Goal: Information Seeking & Learning: Check status

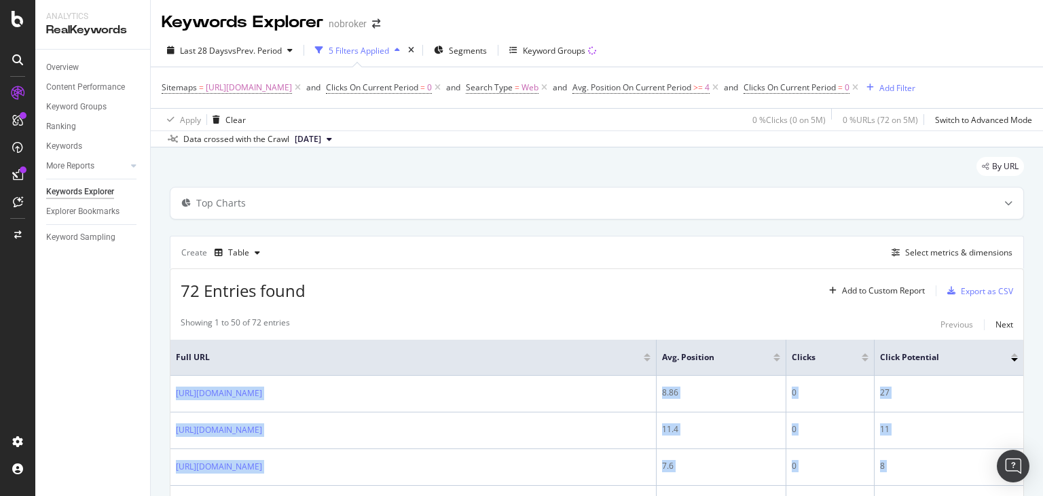
scroll to position [1841, 0]
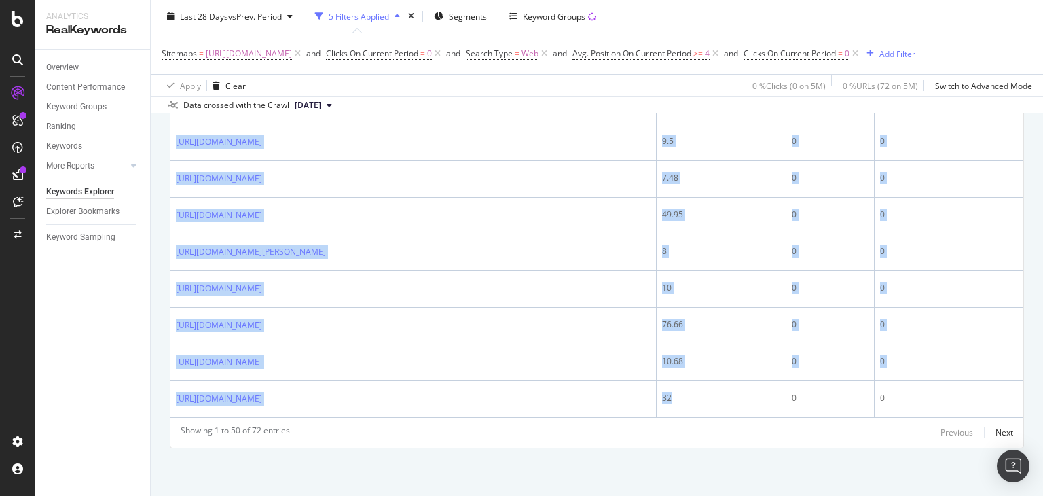
click at [350, 96] on div "Apply Clear 0 % Clicks ( 0 on 5M ) 0 % URLs ( 72 on 5M ) Switch to Advanced Mode" at bounding box center [597, 85] width 892 height 22
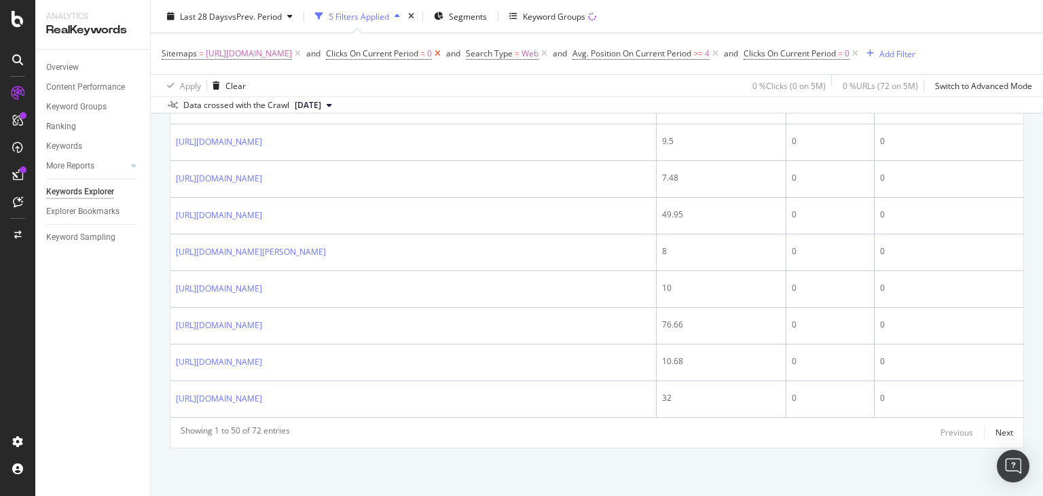
click at [443, 56] on icon at bounding box center [438, 54] width 12 height 14
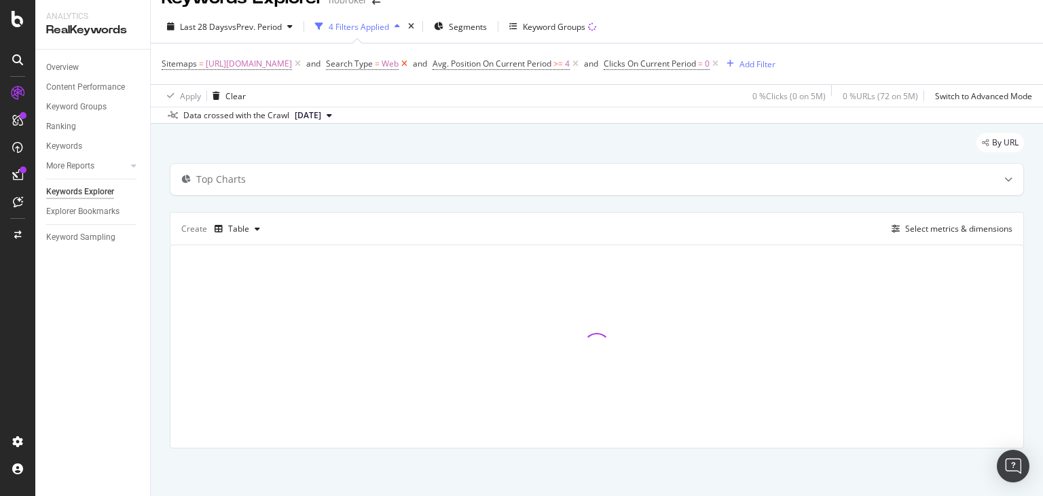
scroll to position [23, 0]
click at [410, 66] on icon at bounding box center [405, 65] width 12 height 14
click at [475, 66] on icon at bounding box center [469, 65] width 12 height 14
click at [443, 64] on icon at bounding box center [438, 65] width 12 height 14
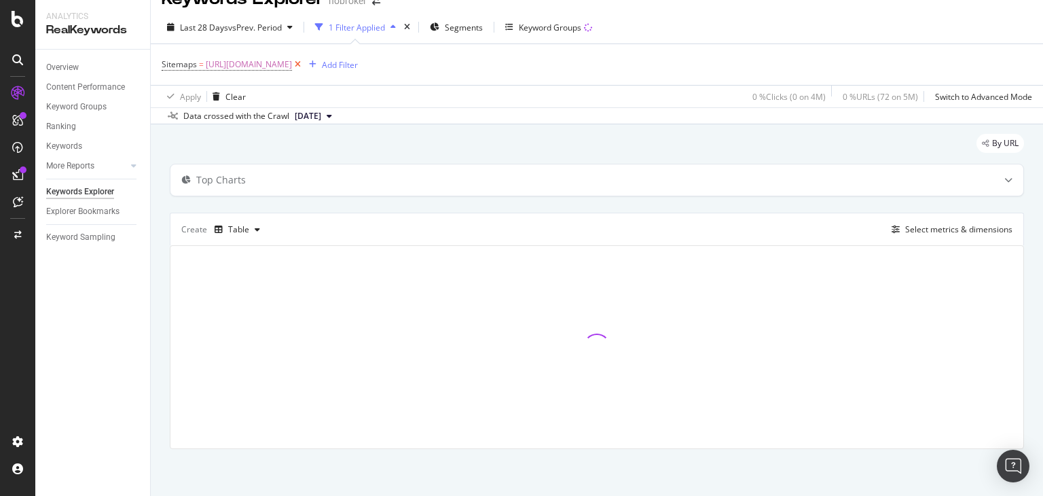
click at [304, 69] on icon at bounding box center [298, 65] width 12 height 14
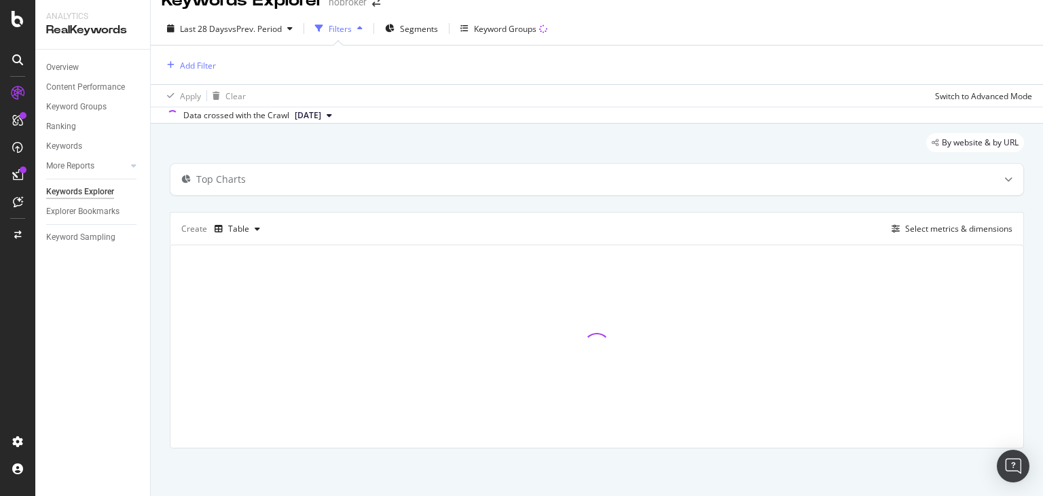
scroll to position [22, 0]
click at [215, 63] on div "Add Filter" at bounding box center [198, 66] width 36 height 12
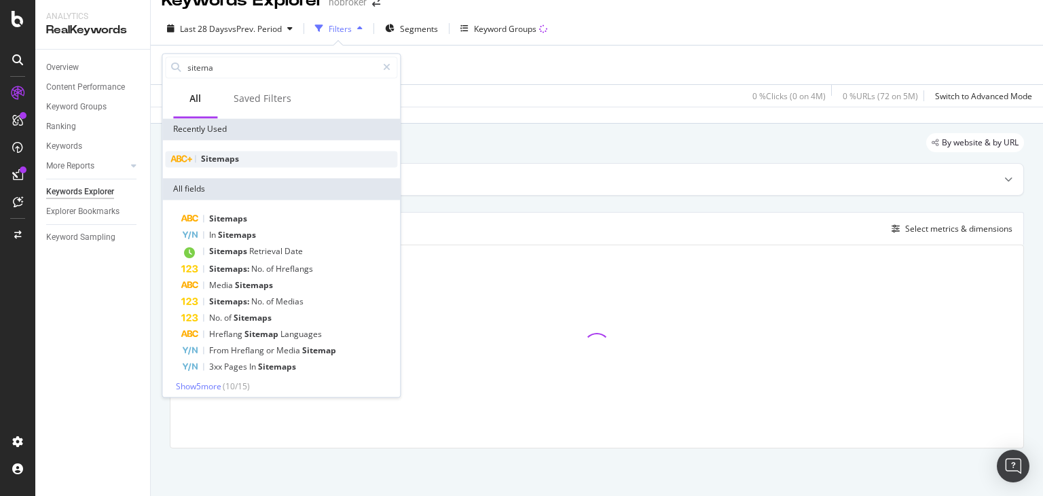
type input "sitema"
click at [217, 160] on span "Sitemaps" at bounding box center [220, 159] width 38 height 12
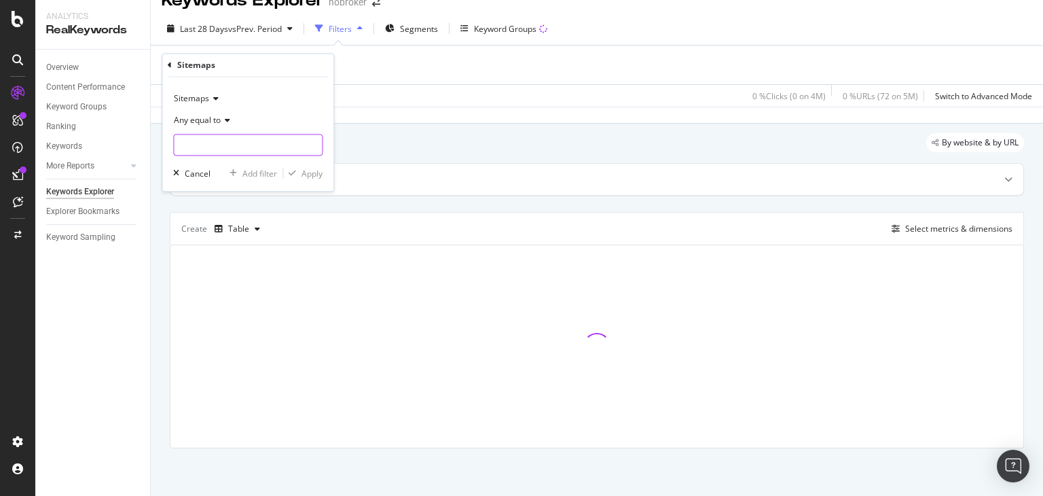
click at [201, 145] on input "text" at bounding box center [248, 145] width 148 height 22
click at [202, 140] on input "p" at bounding box center [238, 145] width 128 height 22
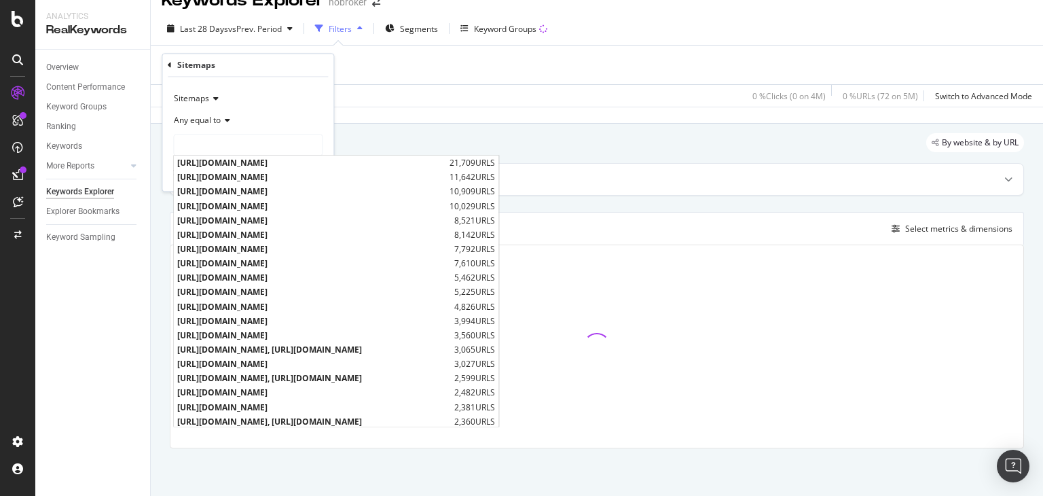
click at [437, 73] on div "Add Filter" at bounding box center [597, 65] width 871 height 39
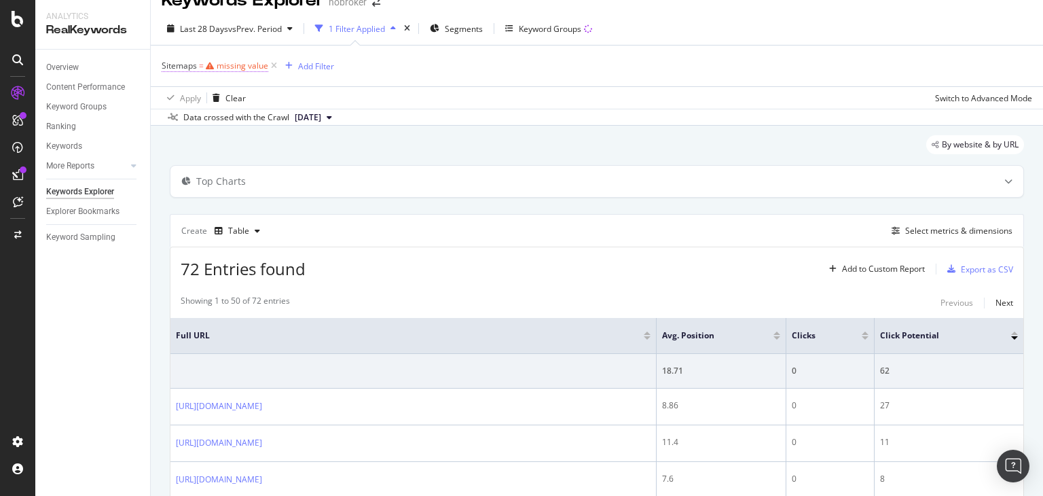
click at [236, 62] on div "missing value" at bounding box center [243, 66] width 52 height 12
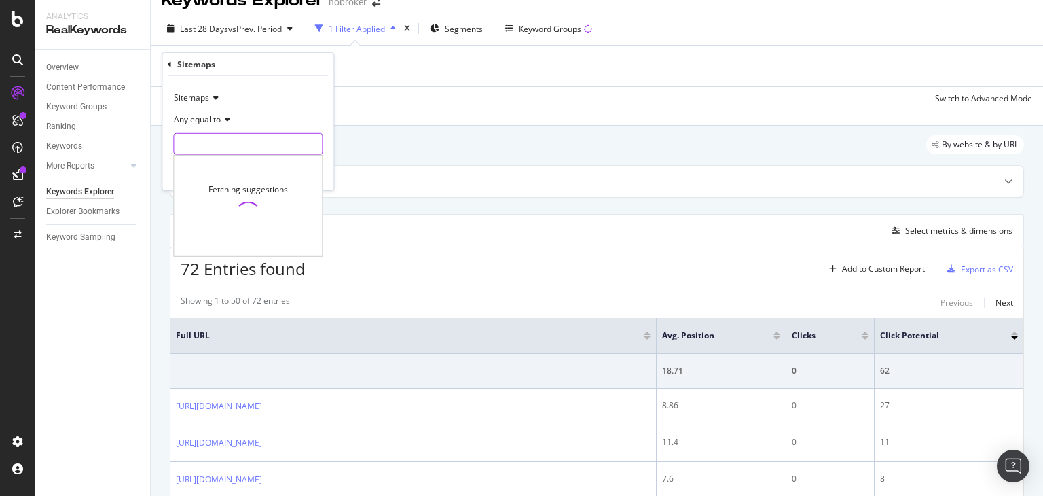
click at [210, 138] on input "text" at bounding box center [248, 144] width 148 height 22
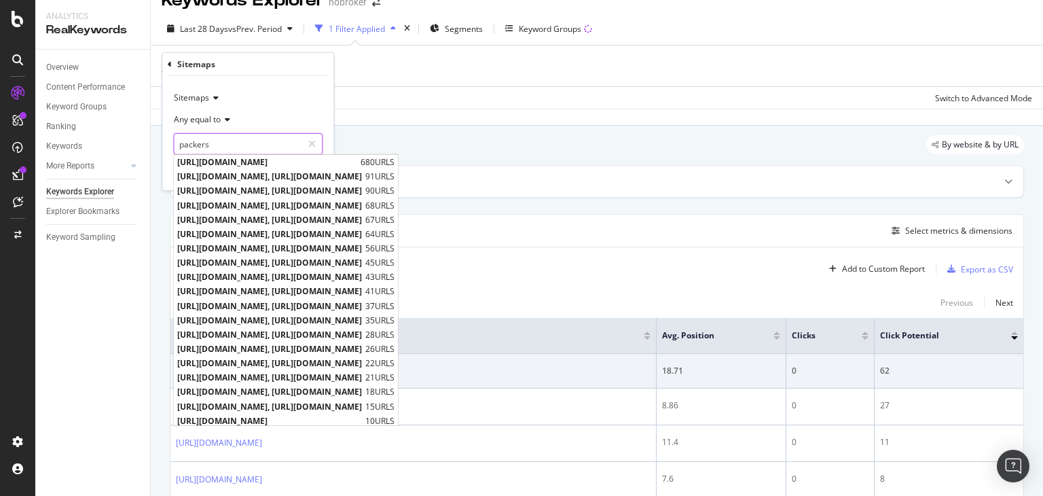
type input "packers"
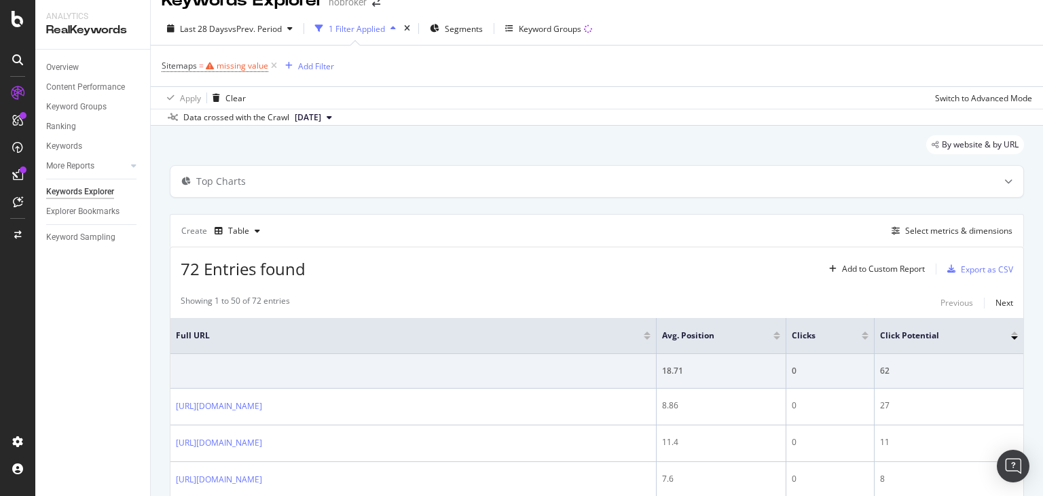
click at [545, 75] on div "Sitemaps = missing value Add Filter" at bounding box center [597, 66] width 871 height 41
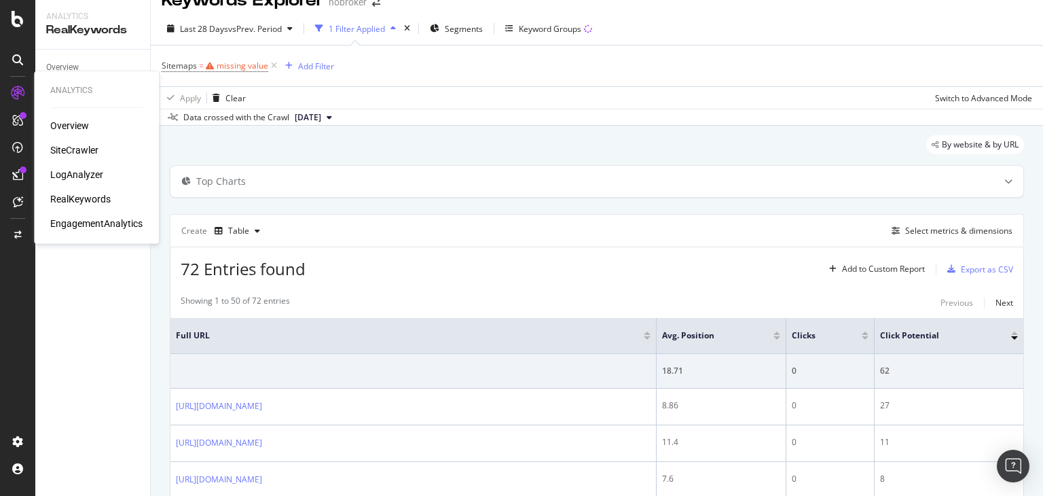
click at [90, 223] on div "EngagementAnalytics" at bounding box center [96, 224] width 92 height 14
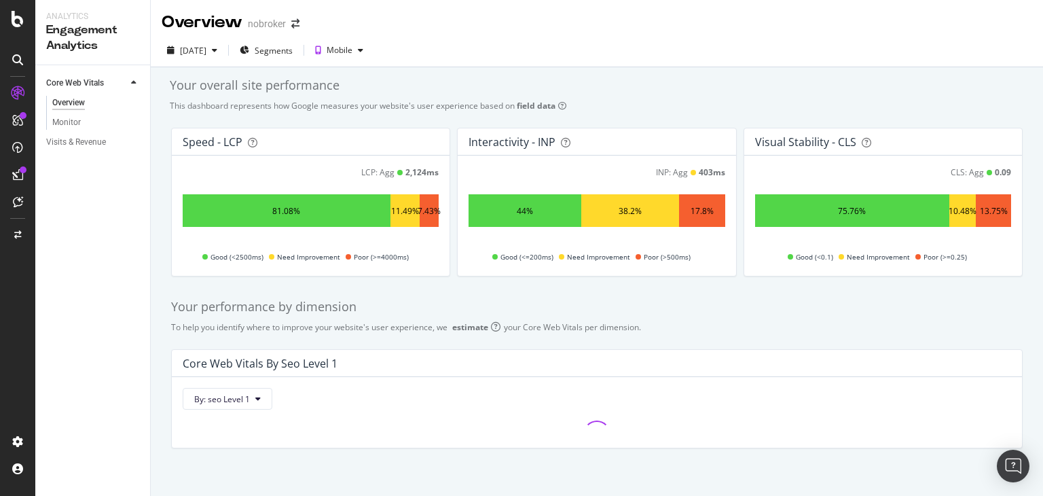
scroll to position [10, 0]
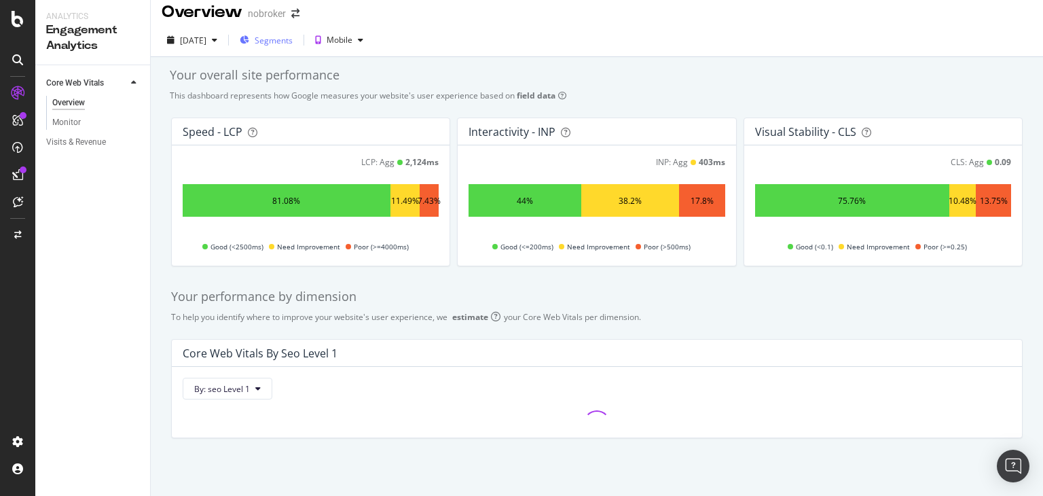
click at [293, 35] on span "Segments" at bounding box center [274, 41] width 38 height 12
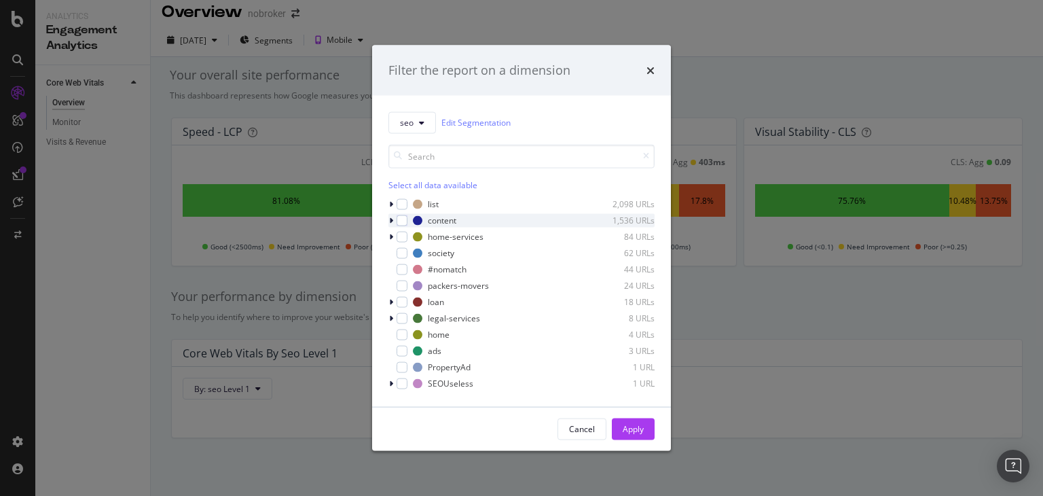
click at [391, 225] on div "modal" at bounding box center [392, 220] width 8 height 14
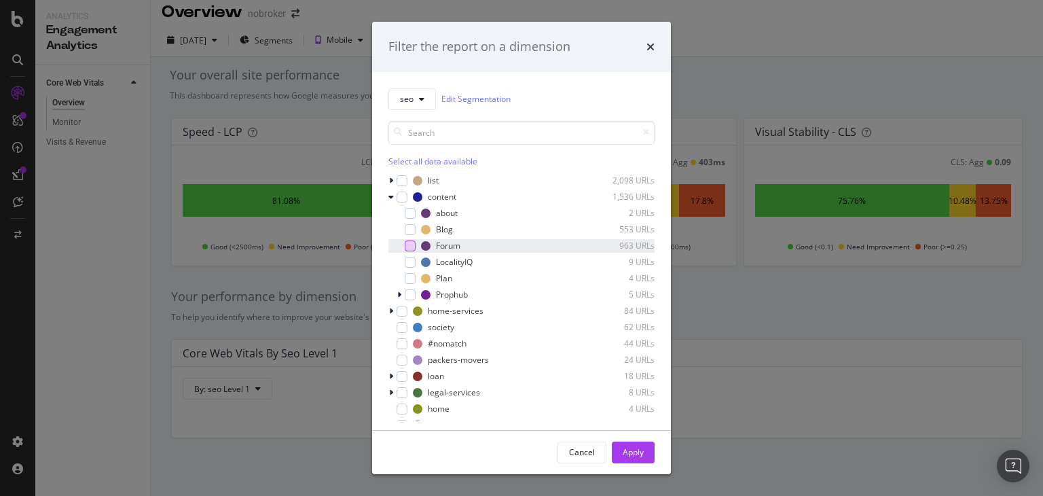
click at [412, 245] on div "modal" at bounding box center [410, 245] width 11 height 11
click at [623, 447] on div "Apply" at bounding box center [633, 452] width 21 height 12
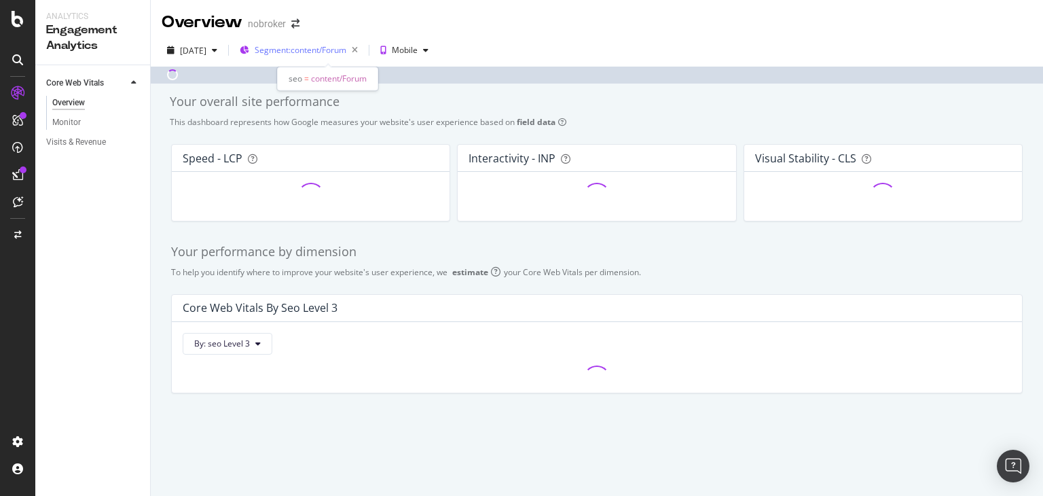
click at [291, 50] on span "Segment: content/Forum" at bounding box center [301, 50] width 92 height 12
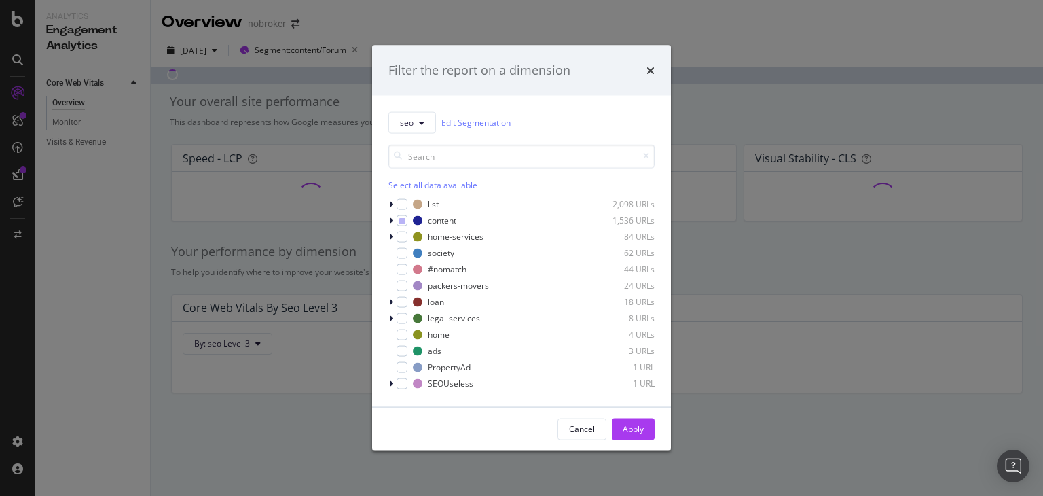
click at [503, 25] on div "Filter the report on a dimension seo Edit Segmentation Select all data availabl…" at bounding box center [521, 248] width 1043 height 496
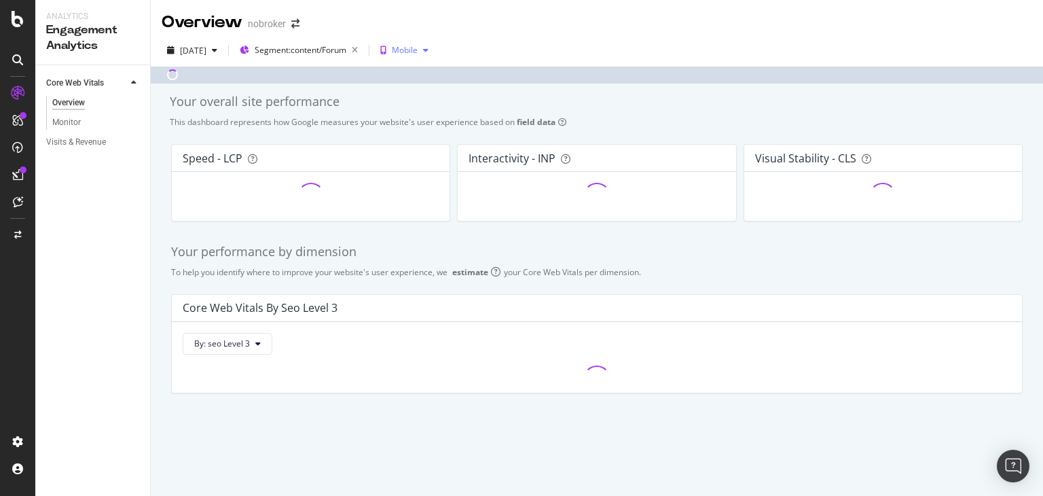
click at [434, 41] on div "Mobile" at bounding box center [404, 50] width 59 height 20
click at [486, 26] on div "Overview nobroker" at bounding box center [597, 17] width 892 height 34
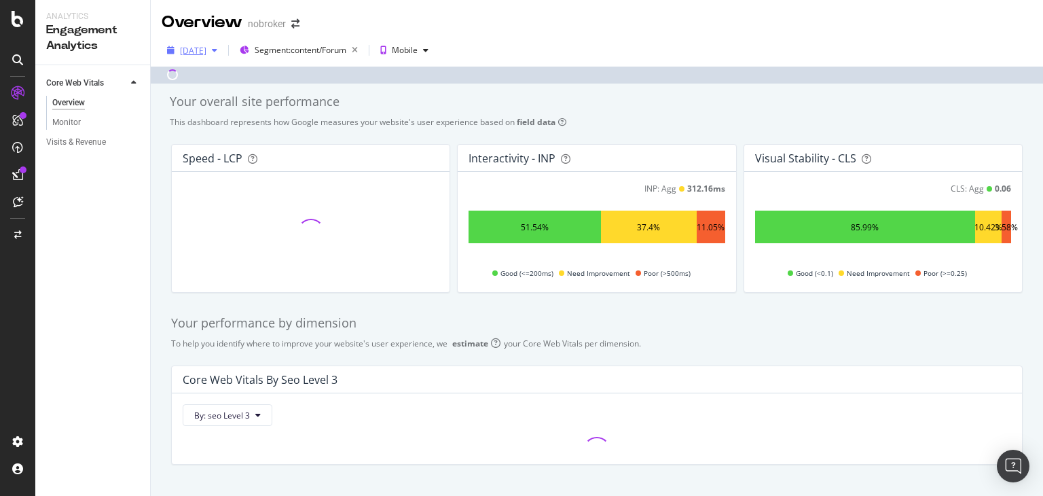
click at [206, 48] on div "[DATE]" at bounding box center [193, 51] width 26 height 12
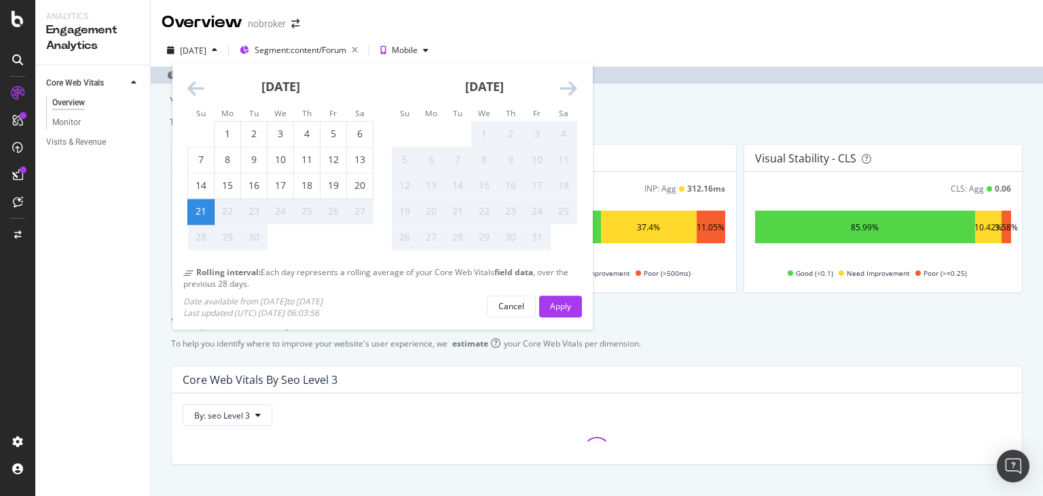
click at [346, 19] on div "Overview nobroker" at bounding box center [597, 17] width 892 height 34
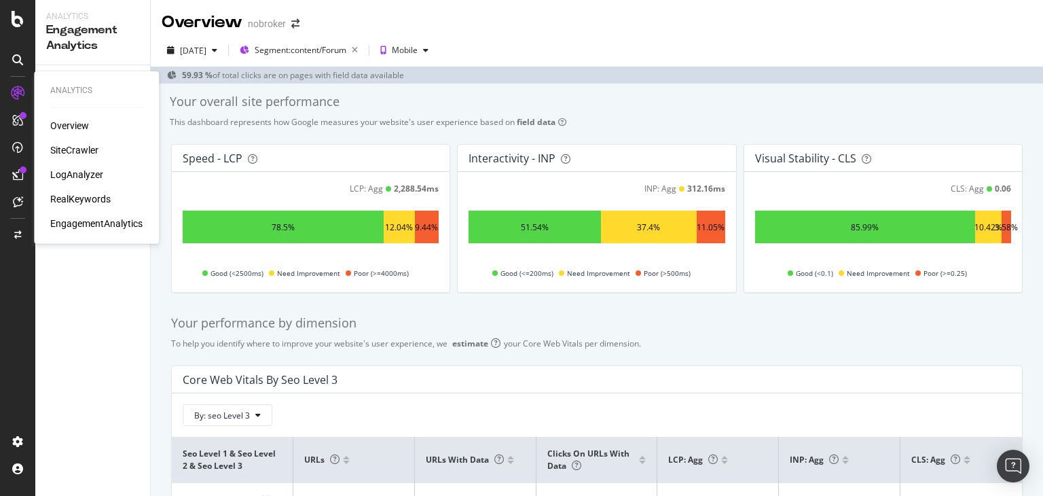
click at [71, 172] on div "LogAnalyzer" at bounding box center [76, 175] width 53 height 14
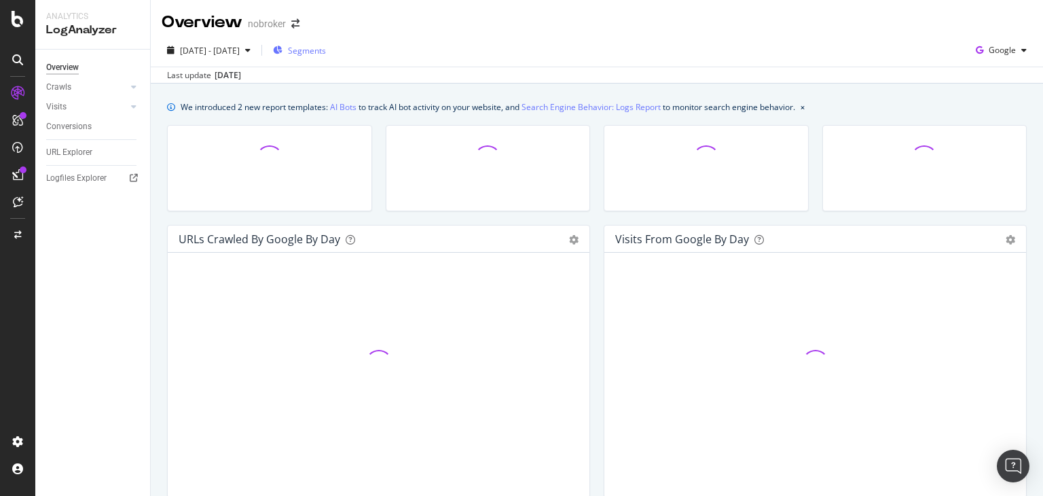
click at [324, 48] on div "Segments" at bounding box center [299, 51] width 53 height 12
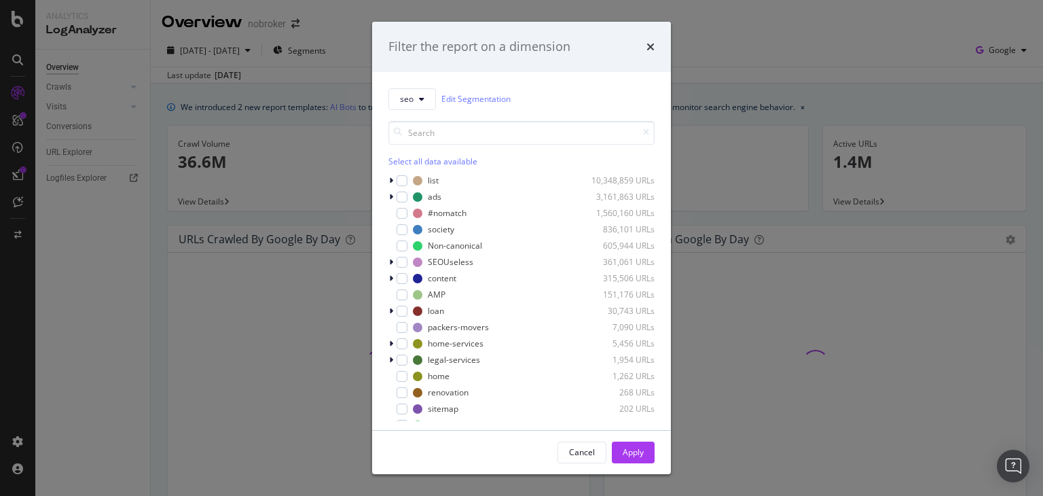
click at [465, 226] on icon "modal" at bounding box center [464, 229] width 8 height 8
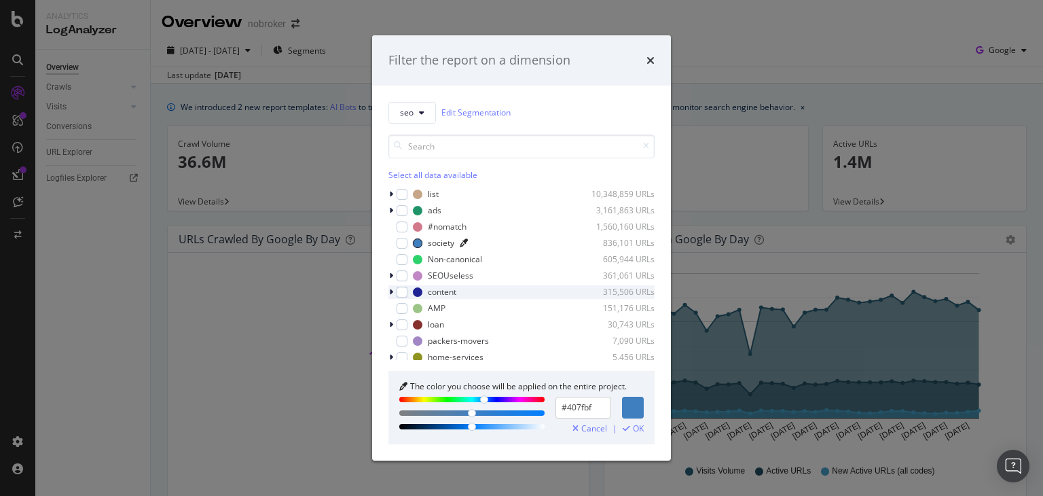
click at [390, 289] on icon "modal" at bounding box center [391, 292] width 4 height 8
click at [416, 335] on div "Forum 221,419 URLs" at bounding box center [521, 341] width 266 height 14
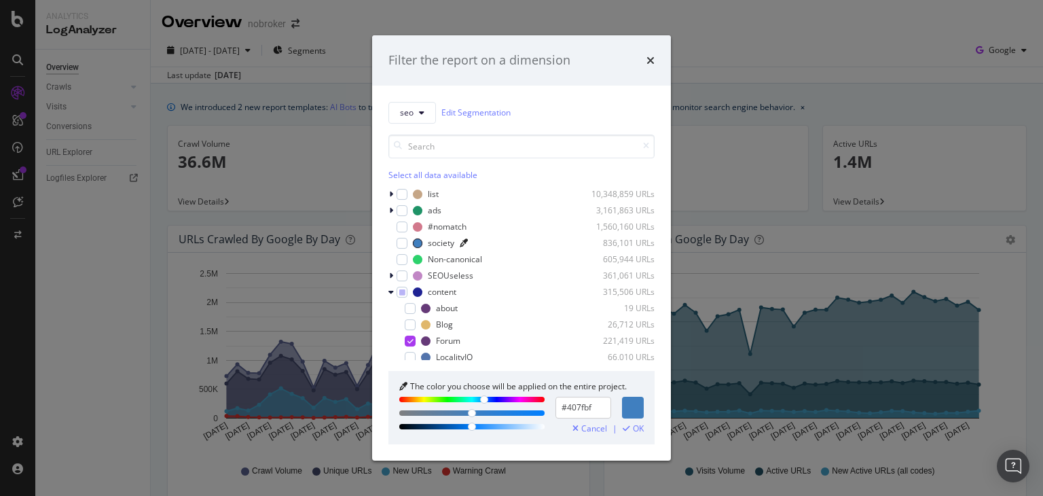
click at [671, 199] on div "Filter the report on a dimension seo Edit Segmentation Select all data availabl…" at bounding box center [521, 248] width 1043 height 496
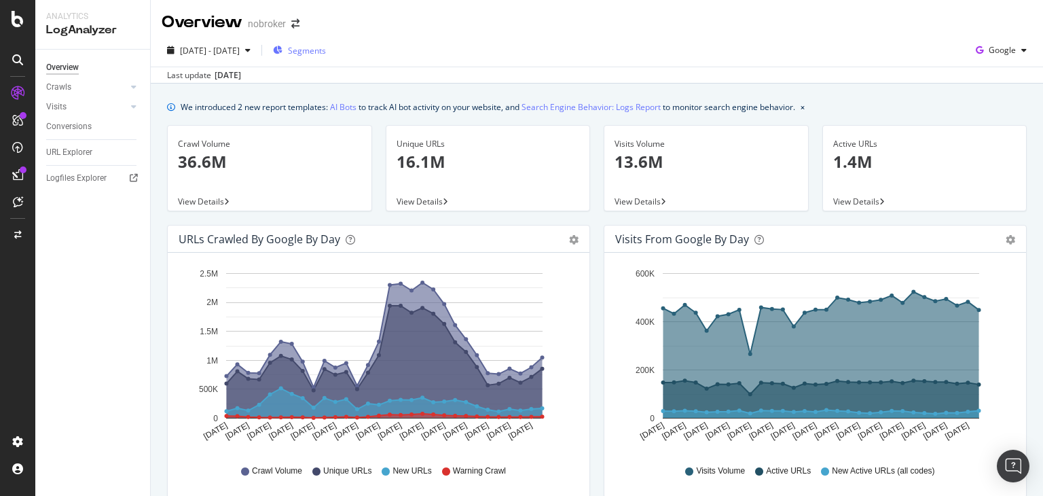
click at [326, 47] on span "Segments" at bounding box center [307, 51] width 38 height 12
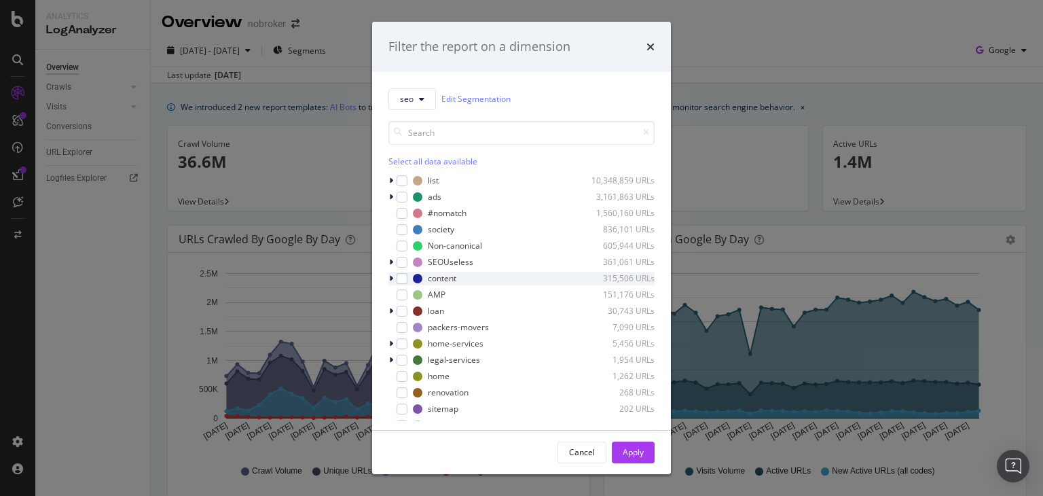
click at [390, 278] on icon "modal" at bounding box center [391, 278] width 4 height 8
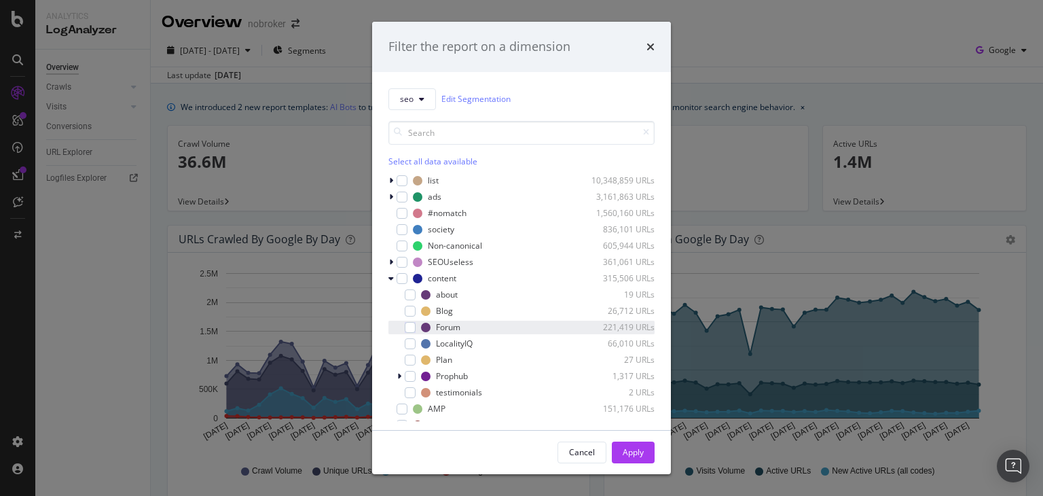
click at [416, 322] on div "Forum 221,419 URLs" at bounding box center [521, 328] width 266 height 14
click at [638, 446] on div "Apply" at bounding box center [633, 452] width 21 height 12
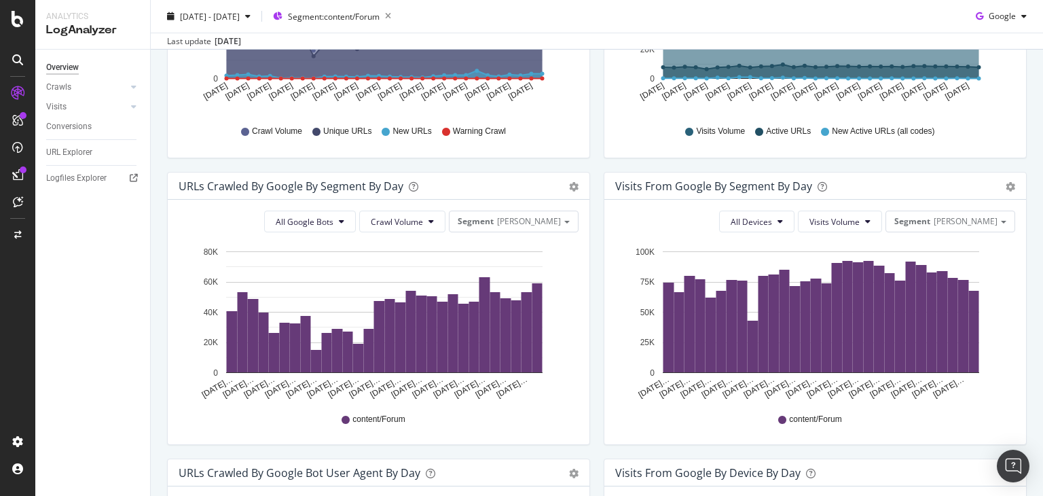
scroll to position [241, 0]
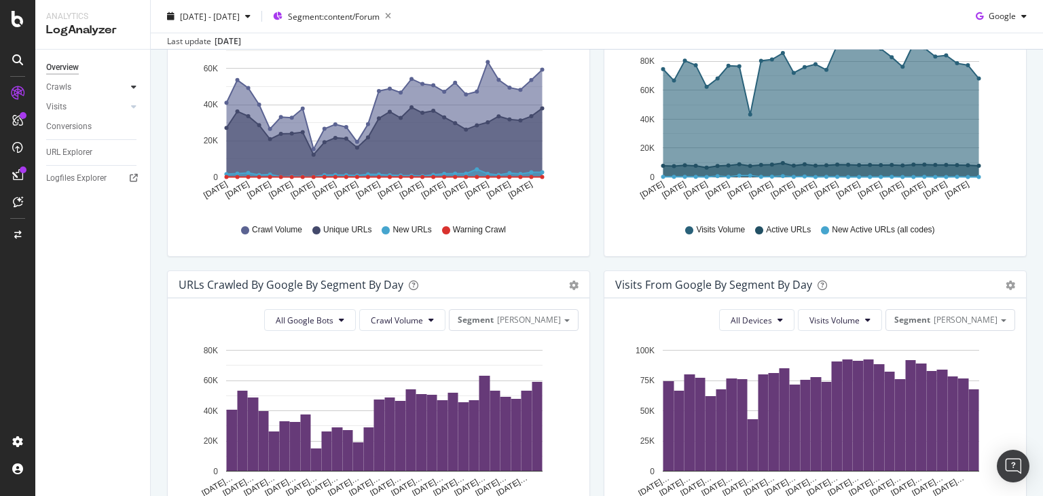
click at [136, 89] on icon at bounding box center [133, 87] width 5 height 8
click at [112, 107] on div "Daily Distribution" at bounding box center [83, 107] width 63 height 14
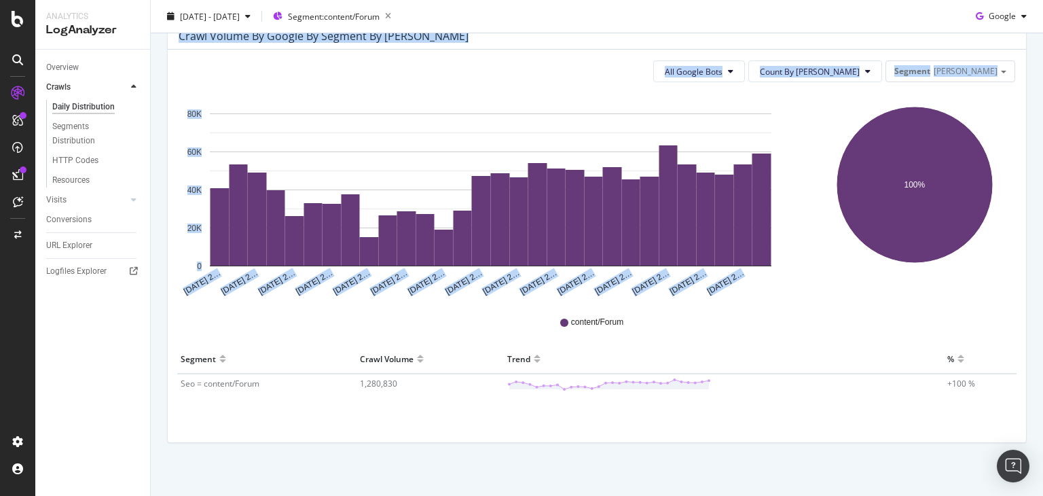
scroll to position [159, 0]
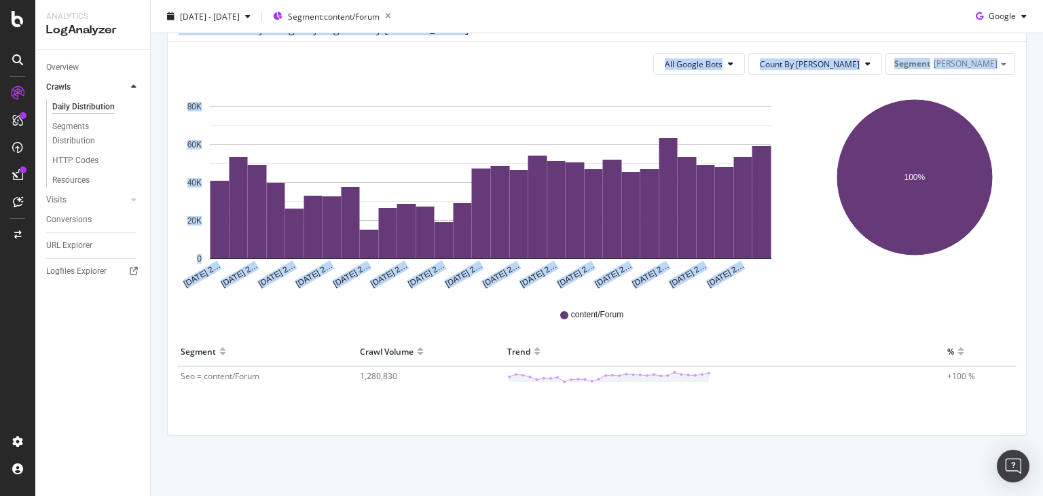
drag, startPoint x: 1042, startPoint y: 84, endPoint x: 1042, endPoint y: 214, distance: 130.4
click at [1042, 214] on div "Daily Distribution nobroker [DATE] - [DATE] Segment: content/Forum Google Crawl…" at bounding box center [597, 248] width 892 height 496
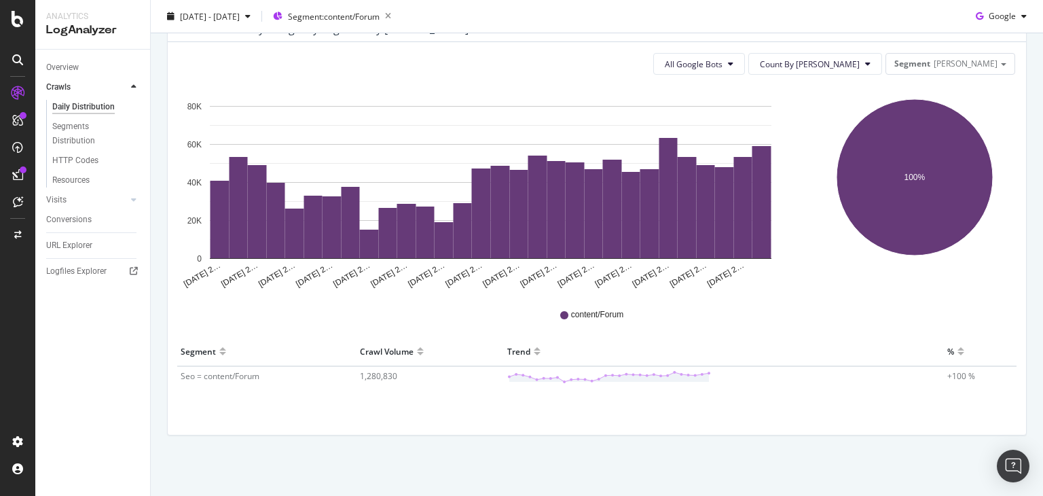
click at [782, 442] on div "Crawl Volume by google by Segment by Day All Google Bots Count By Day Segment S…" at bounding box center [596, 231] width 873 height 435
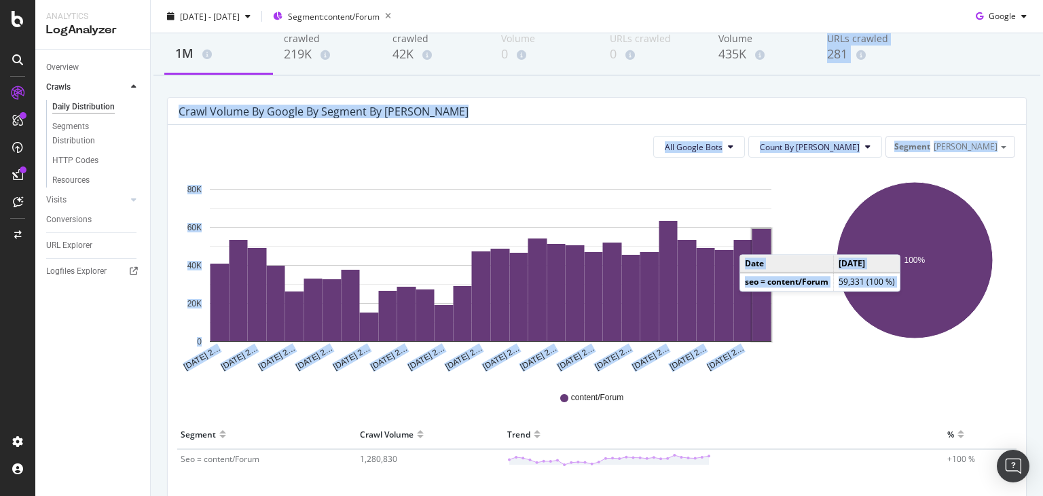
scroll to position [0, 0]
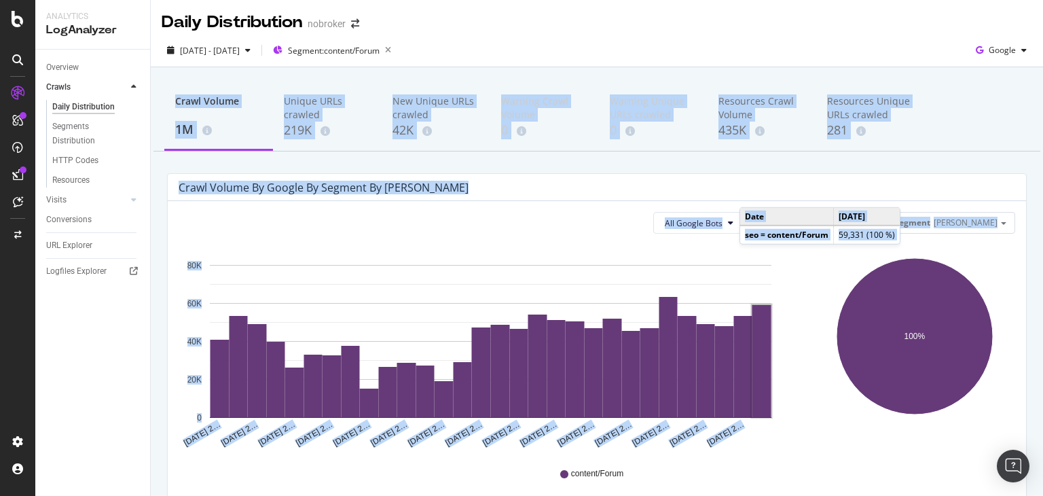
drag, startPoint x: 1042, startPoint y: 199, endPoint x: 1040, endPoint y: 63, distance: 135.8
click at [1040, 63] on div "Daily Distribution nobroker [DATE] - [DATE] Segment: content/Forum Google Crawl…" at bounding box center [597, 248] width 892 height 496
click at [1007, 123] on div "Crawl Volume 1M Unique URLs crawled 219K New Unique URLs crawled 42K Warning Cr…" at bounding box center [596, 118] width 887 height 68
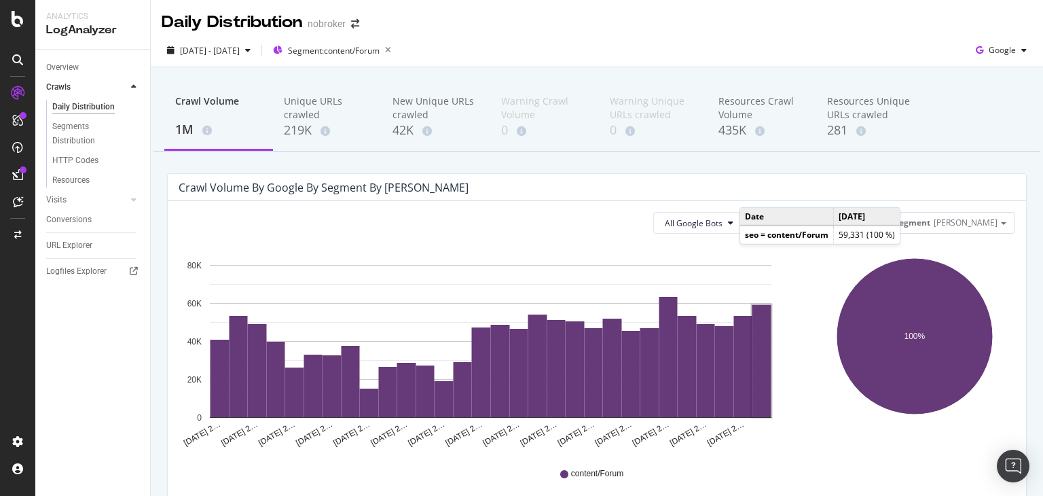
click at [917, 166] on div "Crawl Volume 1M Unique URLs crawled 219K New Unique URLs crawled 42K Warning Cr…" at bounding box center [597, 361] width 892 height 588
click at [72, 155] on div "HTTP Codes" at bounding box center [75, 160] width 46 height 14
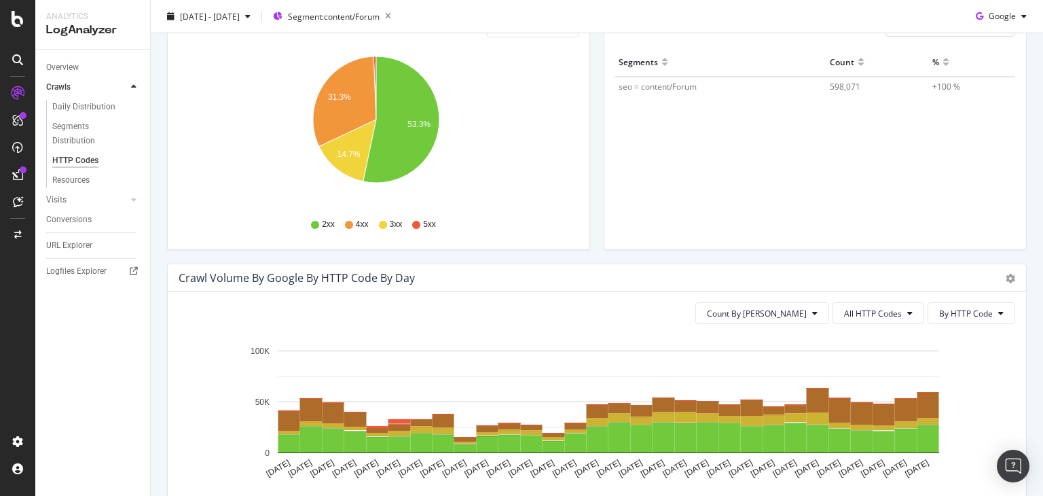
scroll to position [103, 0]
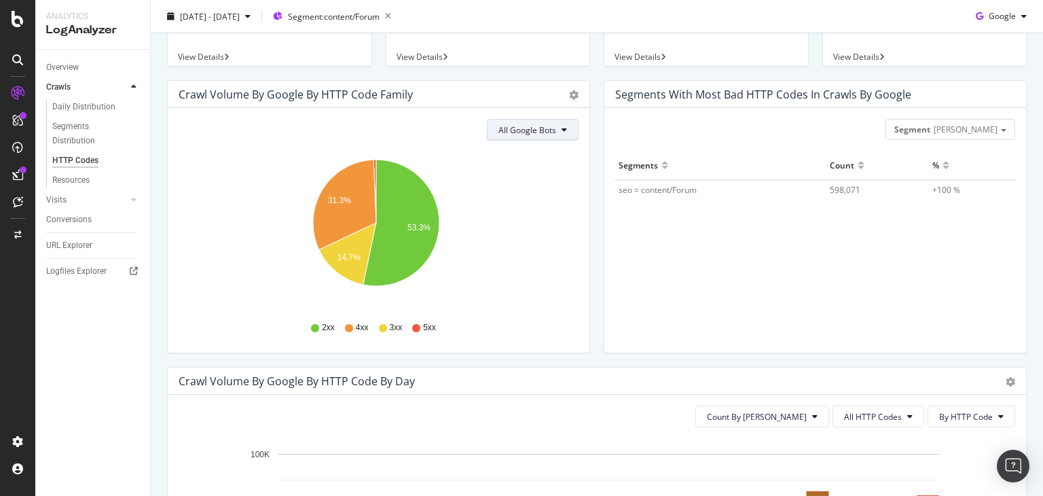
click at [520, 136] on button "All Google Bots" at bounding box center [533, 130] width 92 height 22
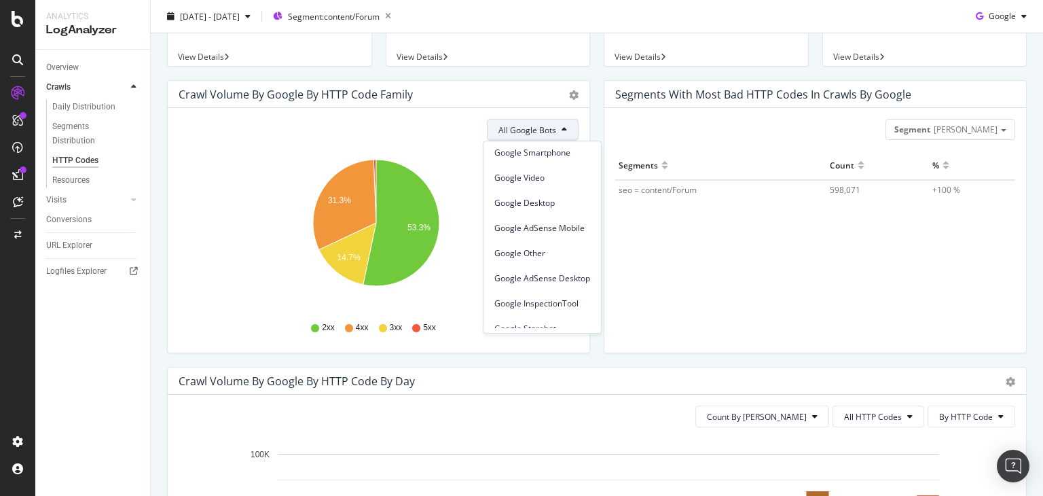
scroll to position [115, 0]
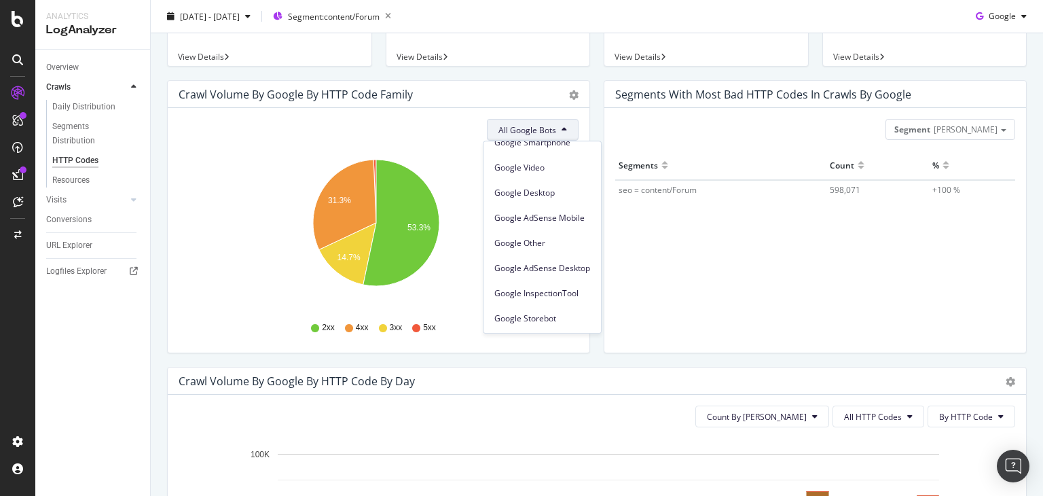
click at [649, 308] on div "Segments Count % seo = content/Forum 598,071 +100 %" at bounding box center [815, 235] width 400 height 168
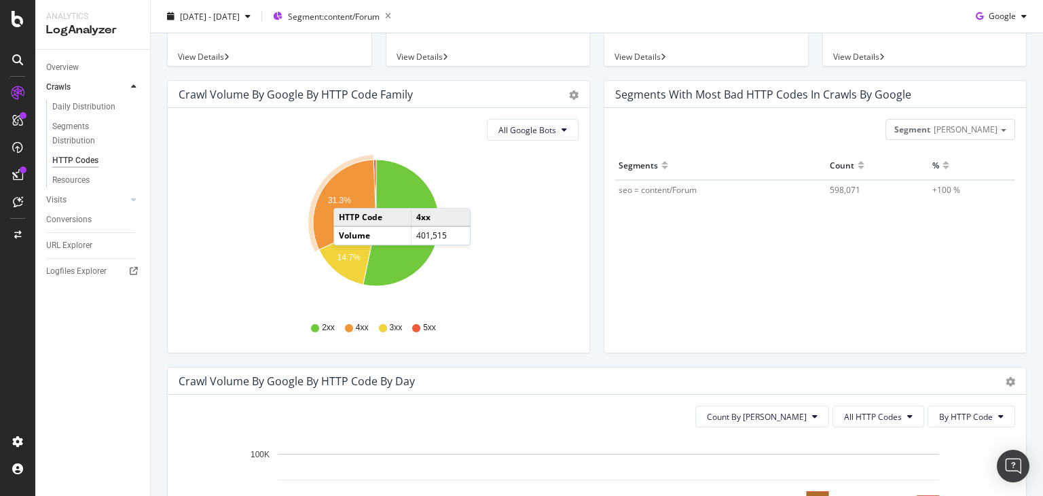
click at [347, 194] on icon "A chart." at bounding box center [344, 205] width 63 height 90
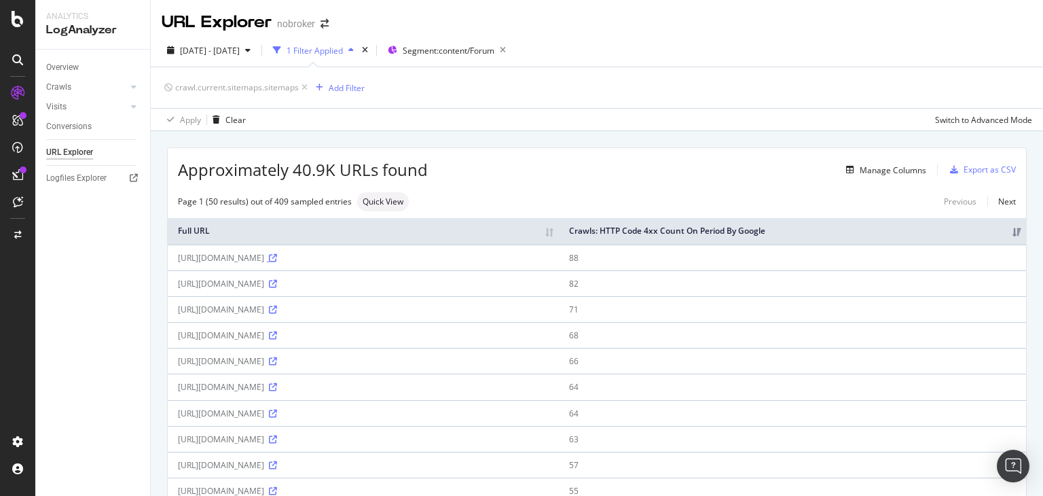
click at [277, 258] on icon at bounding box center [273, 258] width 8 height 8
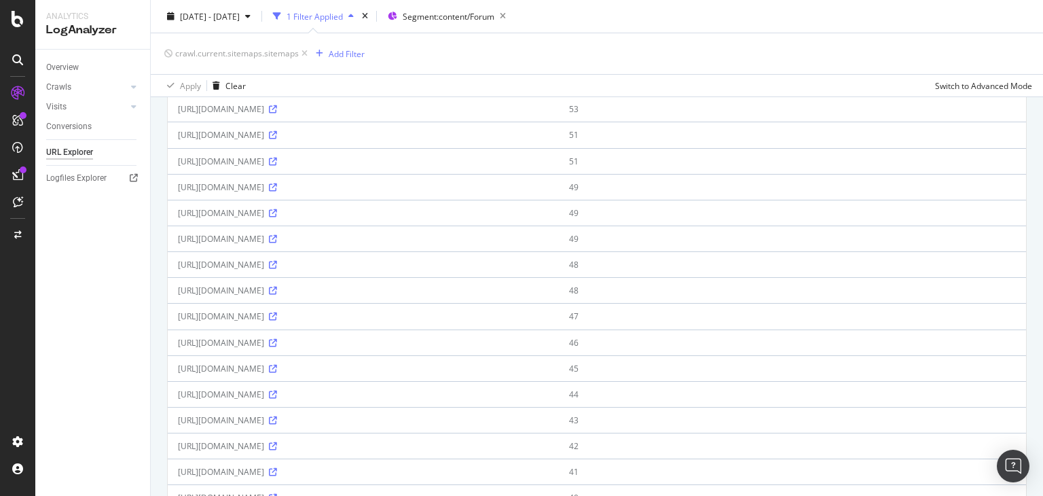
click at [1042, 417] on div "URL Explorer nobroker [DATE] - [DATE] 1 Filter Applied Segment: content/Forum c…" at bounding box center [597, 248] width 892 height 496
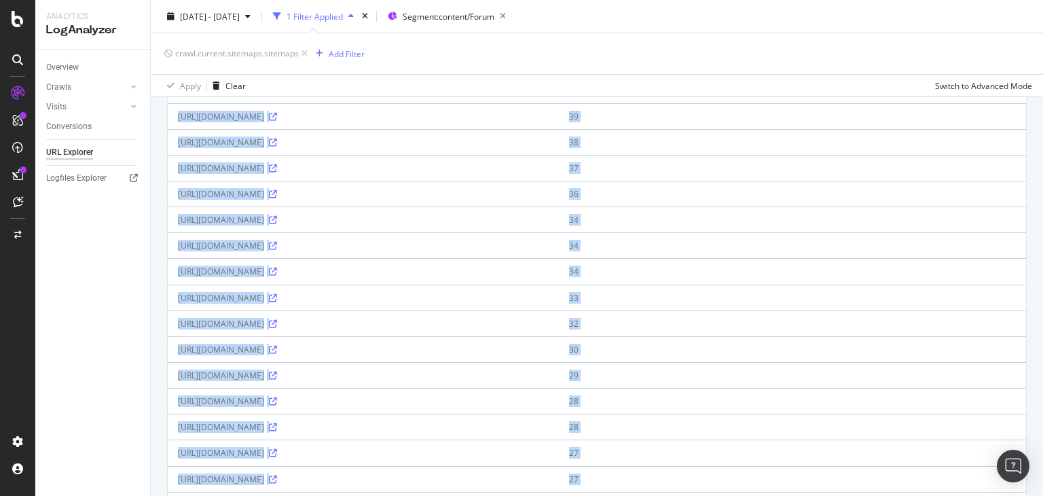
scroll to position [1110, 0]
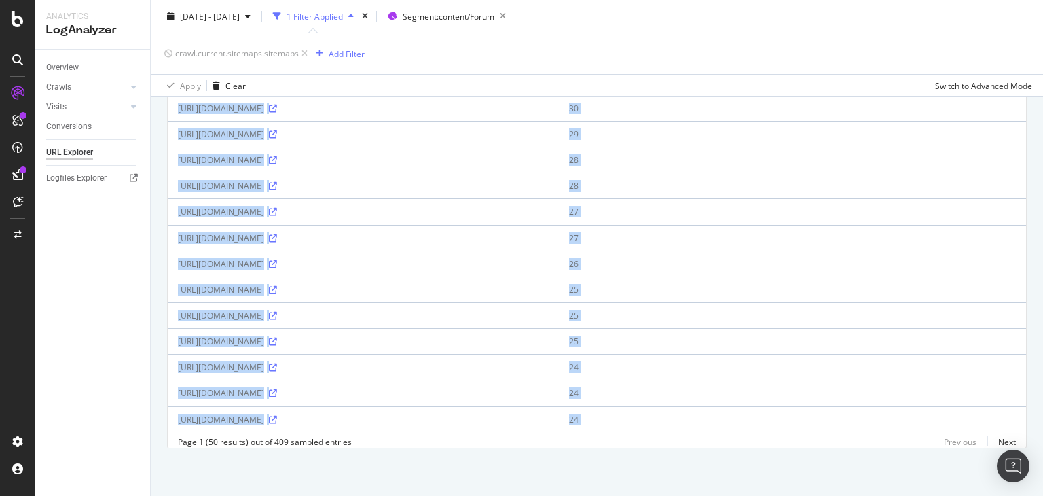
click at [1042, 417] on div "URL Explorer nobroker [DATE] - [DATE] 1 Filter Applied Segment: content/Forum c…" at bounding box center [597, 248] width 892 height 496
click at [1003, 441] on link "Next" at bounding box center [1001, 442] width 29 height 20
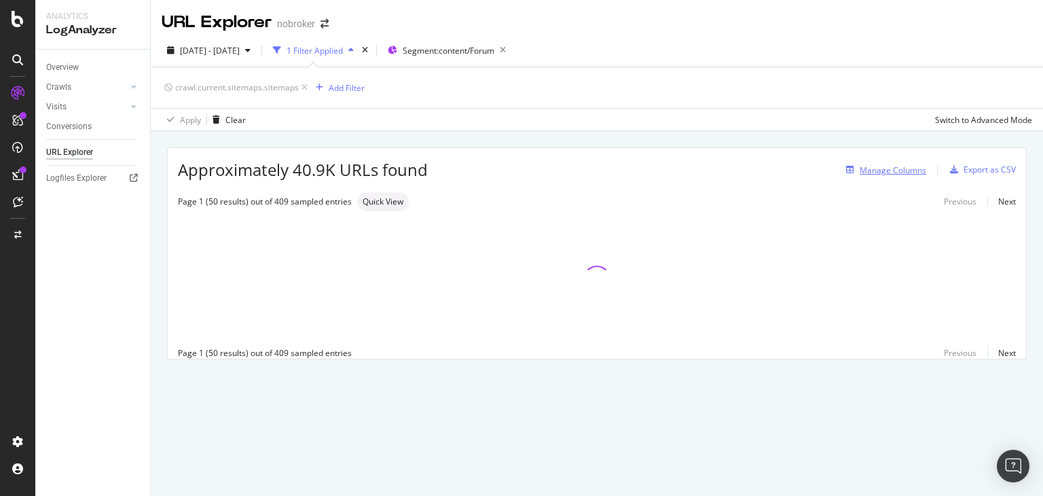
click at [894, 164] on div "Manage Columns" at bounding box center [893, 170] width 67 height 12
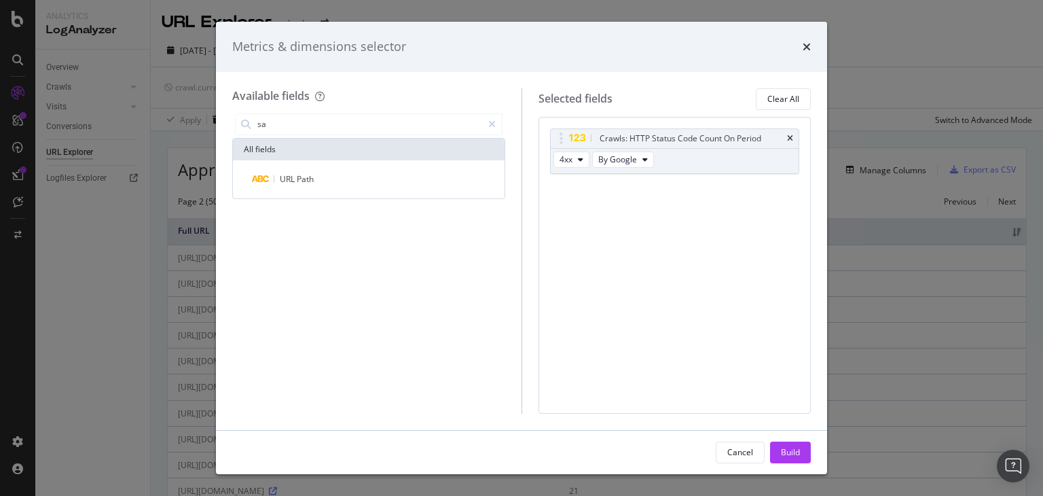
type input "s"
type input "i"
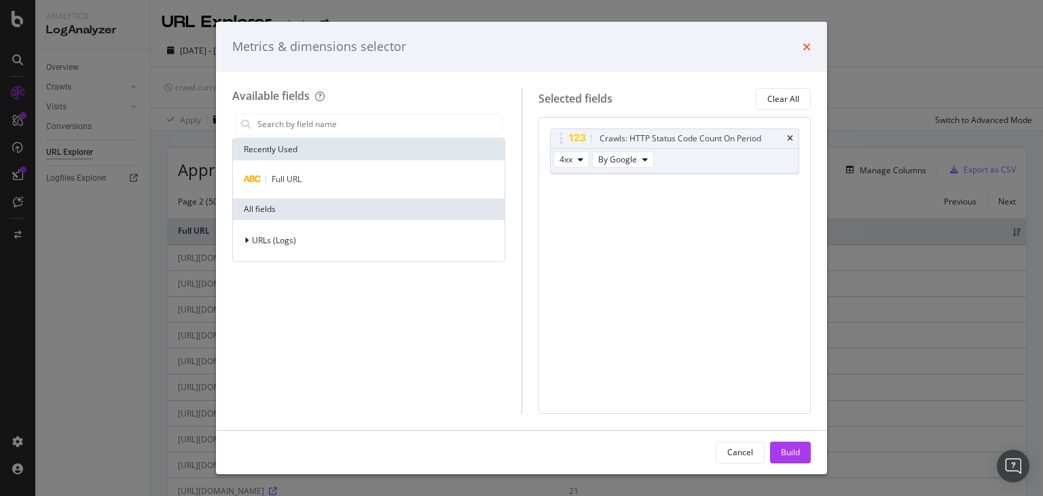
click at [810, 47] on icon "times" at bounding box center [807, 46] width 8 height 11
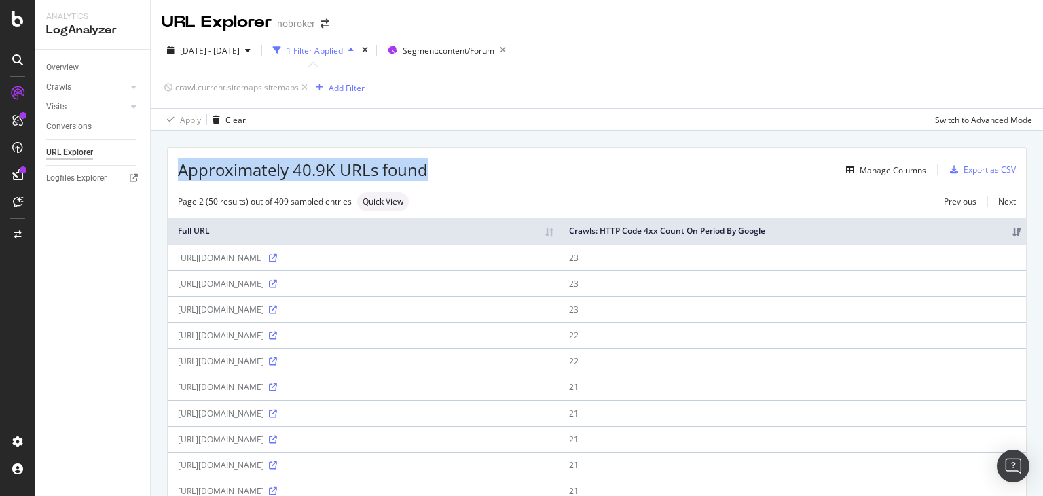
drag, startPoint x: 177, startPoint y: 172, endPoint x: 424, endPoint y: 165, distance: 248.0
click at [424, 165] on div "Approximately 40.9K URLs found Manage Columns Export as CSV" at bounding box center [597, 164] width 858 height 33
click at [424, 165] on span "Approximately 40.9K URLs found" at bounding box center [303, 169] width 250 height 23
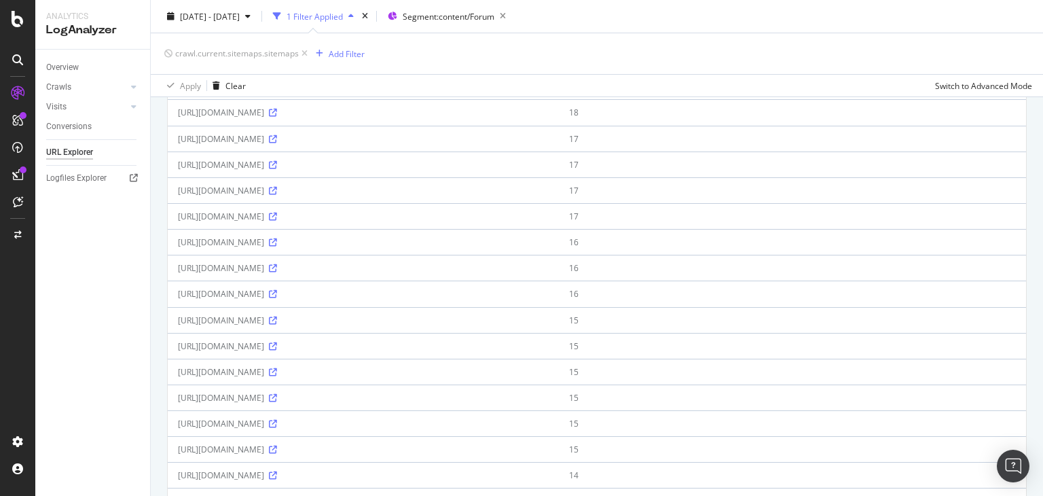
scroll to position [1110, 0]
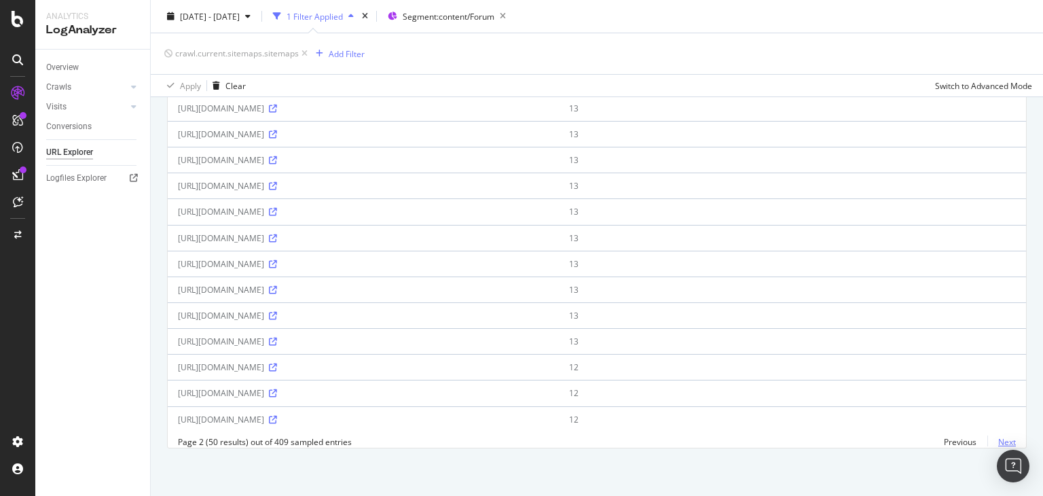
click at [997, 435] on link "Next" at bounding box center [1001, 442] width 29 height 20
click at [996, 437] on link "Next" at bounding box center [1001, 442] width 29 height 20
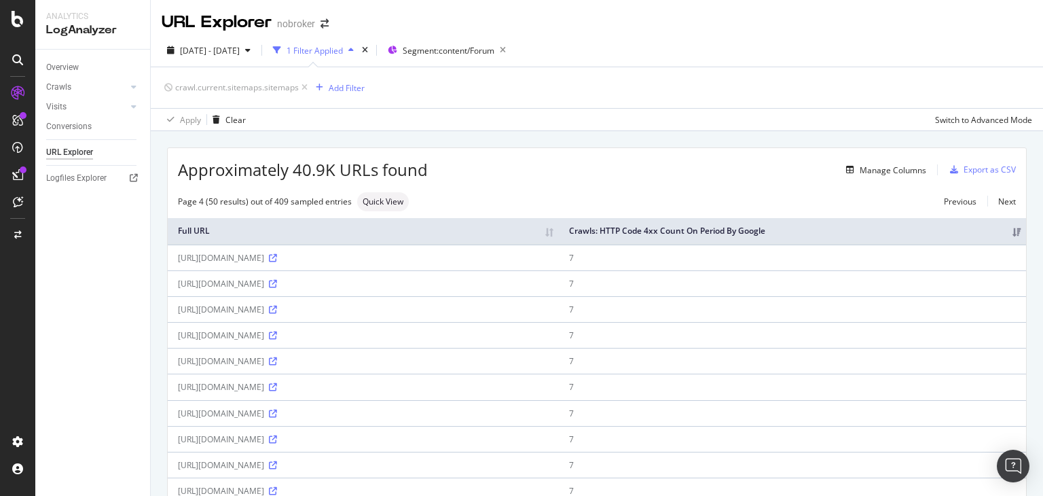
click at [1042, 173] on div "URL Explorer nobroker [DATE] - [DATE] 1 Filter Applied Segment: content/Forum c…" at bounding box center [597, 248] width 892 height 496
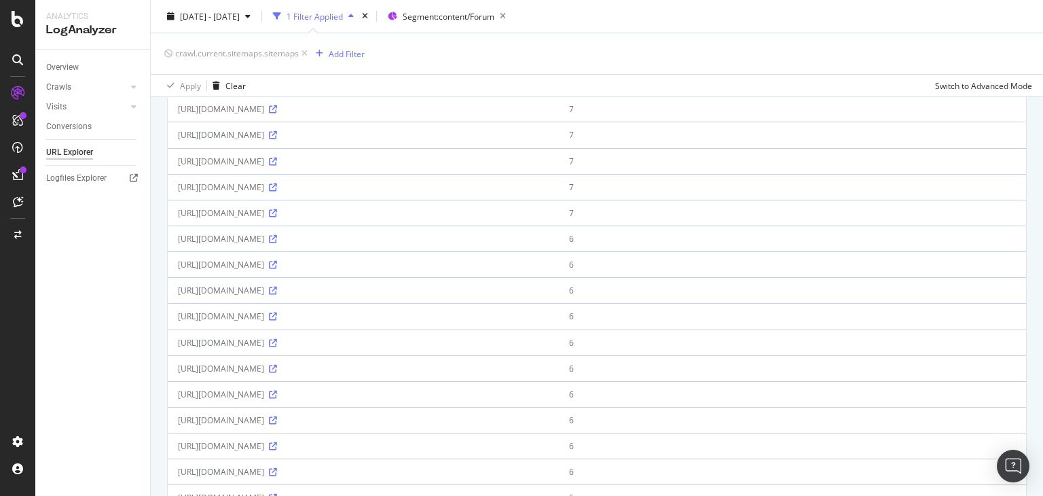
click at [1042, 173] on div "URL Explorer nobroker [DATE] - [DATE] 1 Filter Applied Segment: content/Forum c…" at bounding box center [597, 248] width 892 height 496
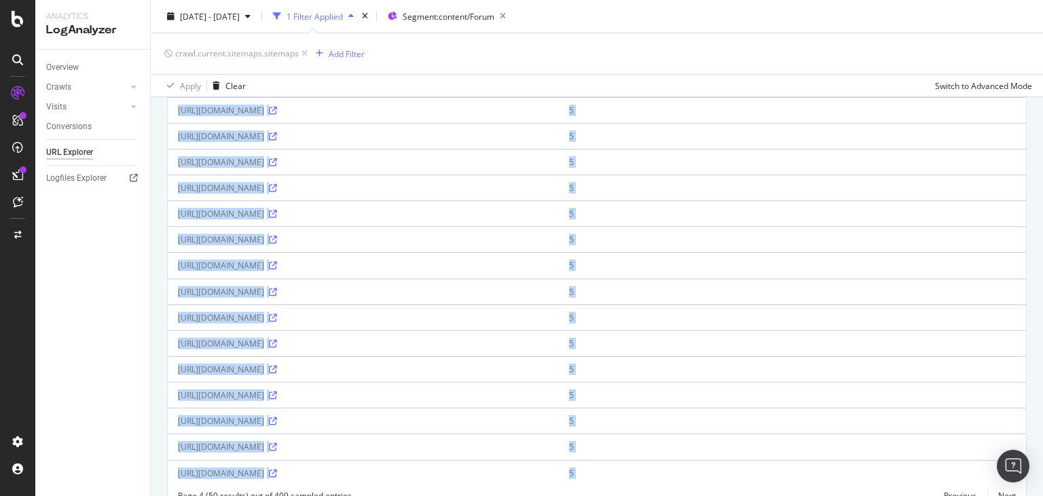
scroll to position [1110, 0]
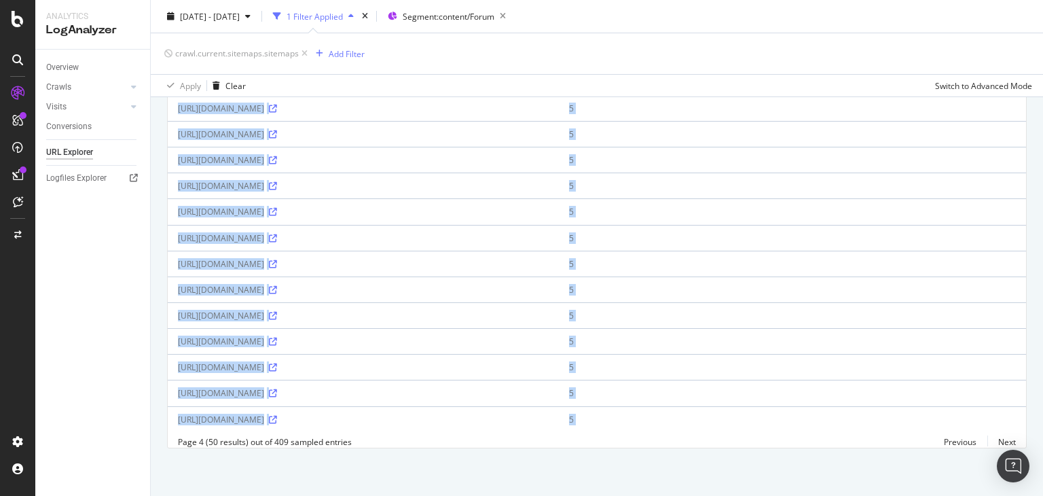
drag, startPoint x: 1042, startPoint y: 173, endPoint x: 1042, endPoint y: 409, distance: 235.7
click at [1042, 409] on div "URL Explorer nobroker [DATE] - [DATE] 1 Filter Applied Segment: content/Forum c…" at bounding box center [597, 248] width 892 height 496
click at [764, 412] on td "5" at bounding box center [792, 419] width 467 height 26
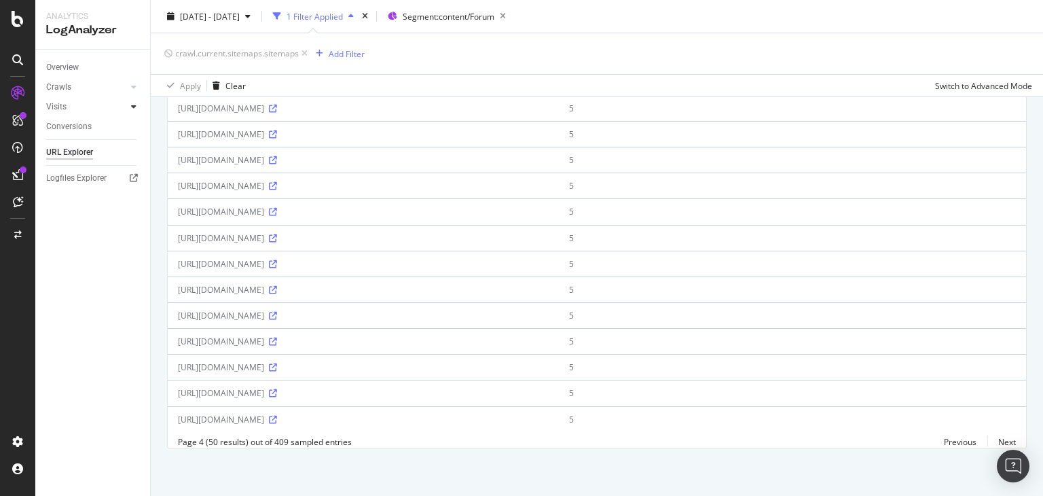
click at [133, 107] on icon at bounding box center [133, 107] width 5 height 8
click at [79, 185] on div "HTTP Codes" at bounding box center [75, 180] width 46 height 14
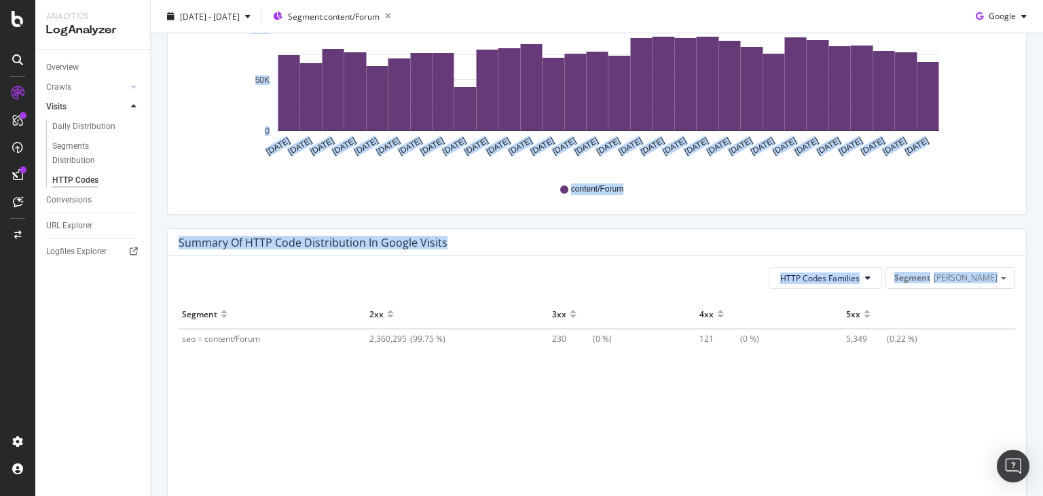
scroll to position [821, 0]
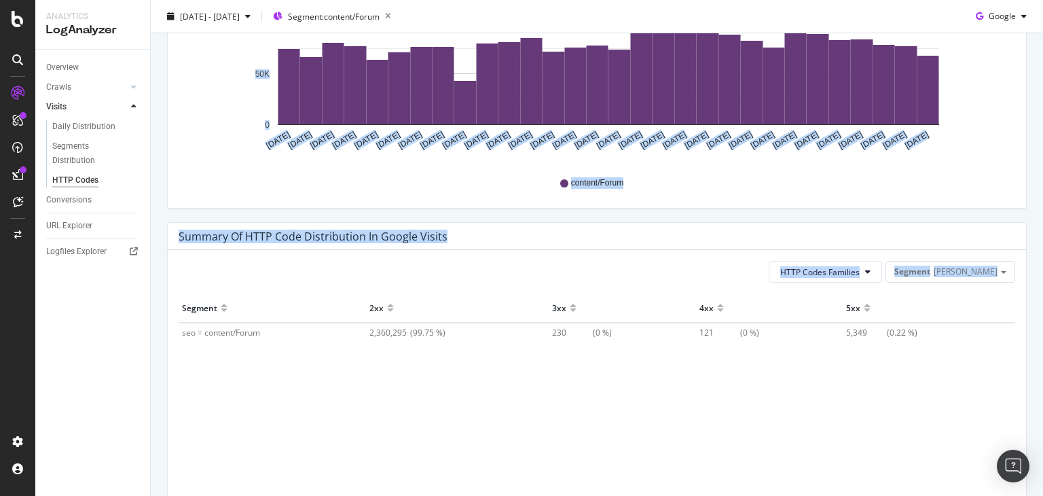
drag, startPoint x: 1042, startPoint y: 88, endPoint x: 1042, endPoint y: 364, distance: 275.7
click at [1042, 364] on div "HTTP Codes nobroker [DATE] - [DATE] Segment: content/Forum Google Avg Visits By…" at bounding box center [597, 248] width 892 height 496
click at [788, 408] on div "Segment 2xx 3xx 4xx 5xx seo = content/Forum 2,360,295 (99.75 %) 230 (0 %) 121 (…" at bounding box center [597, 390] width 837 height 194
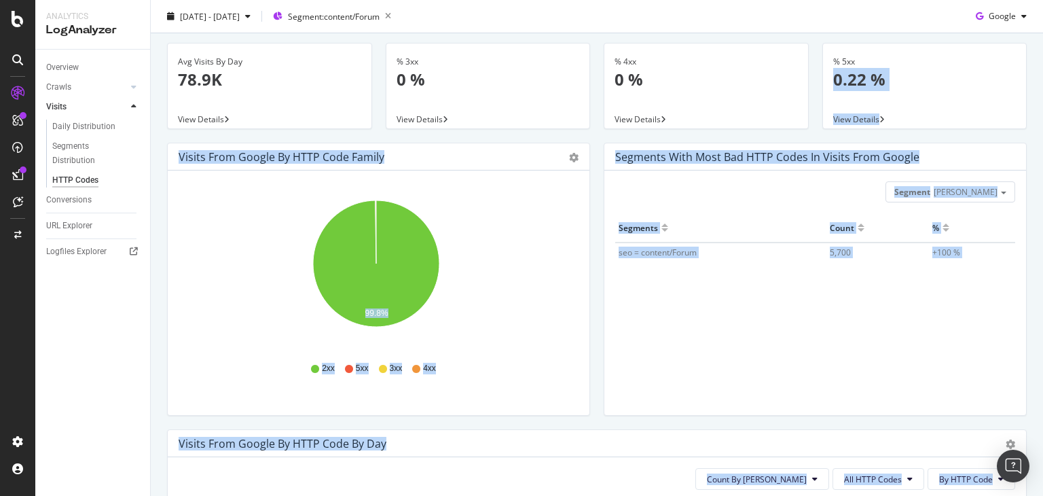
scroll to position [0, 0]
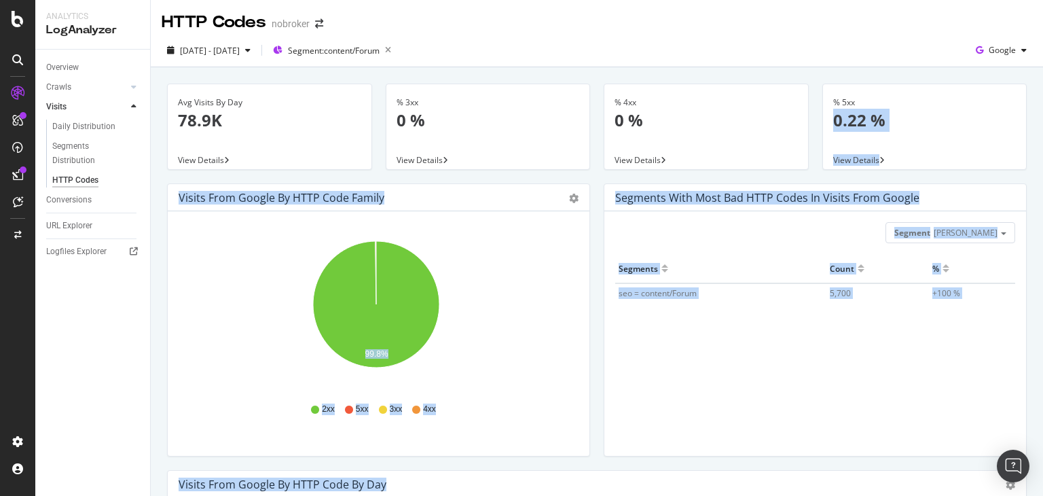
drag, startPoint x: 1042, startPoint y: 350, endPoint x: 1041, endPoint y: 67, distance: 282.5
click at [1041, 67] on div "HTTP Codes nobroker [DATE] - [DATE] Segment: content/Forum Google Avg Visits By…" at bounding box center [597, 248] width 892 height 496
click at [240, 53] on span "[DATE] - [DATE]" at bounding box center [210, 51] width 60 height 12
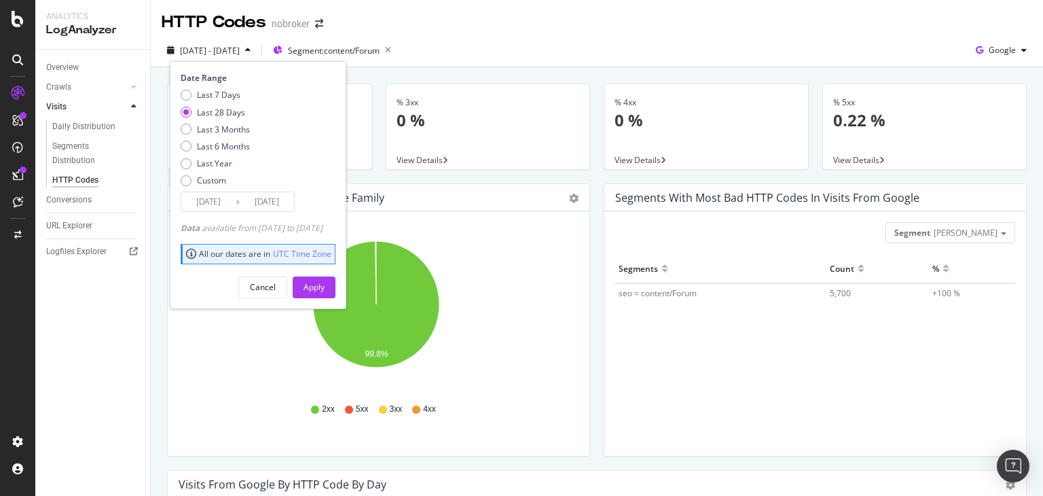
click at [105, 304] on div "Overview Crawls Daily Distribution Segments Distribution HTTP Codes Resources V…" at bounding box center [92, 273] width 115 height 446
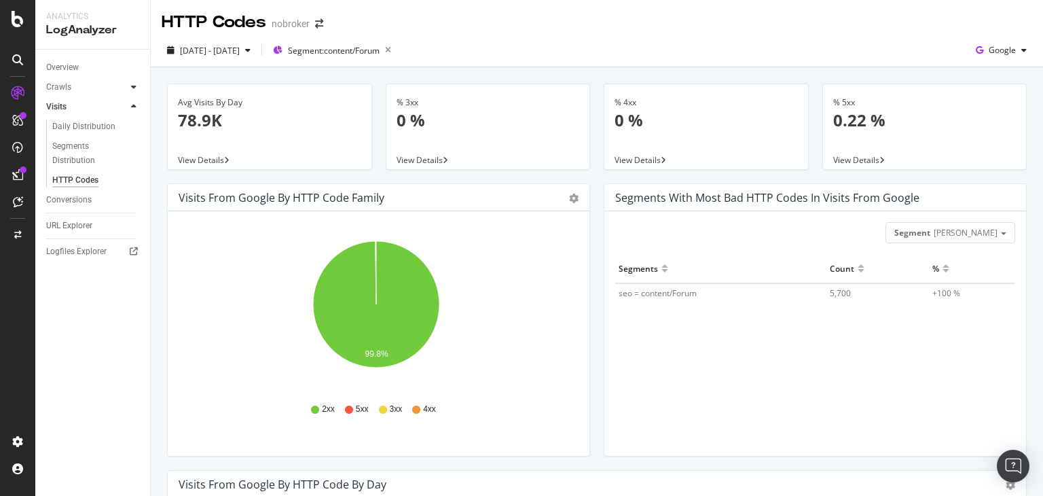
click at [136, 90] on icon at bounding box center [133, 87] width 5 height 8
click at [71, 158] on div "HTTP Codes" at bounding box center [75, 160] width 46 height 14
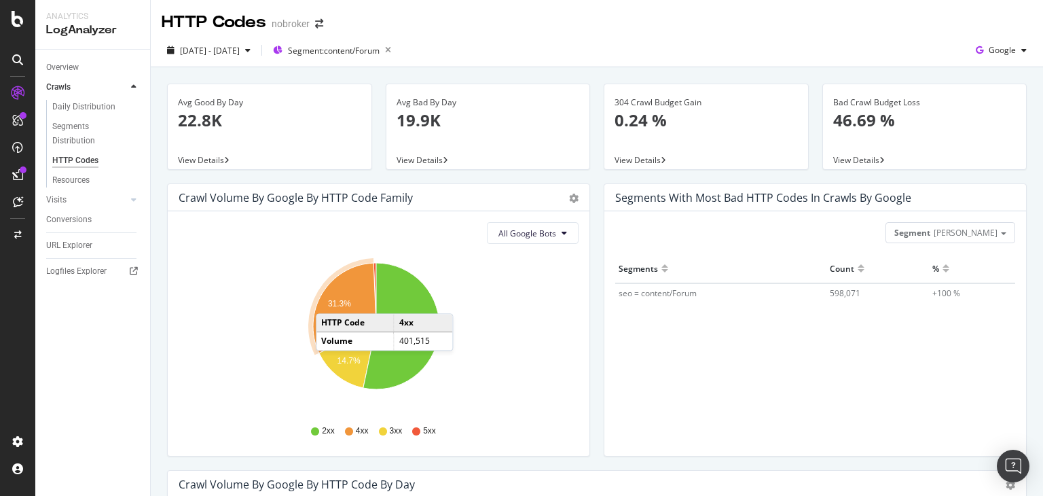
click at [329, 299] on text "31.3%" at bounding box center [339, 304] width 23 height 10
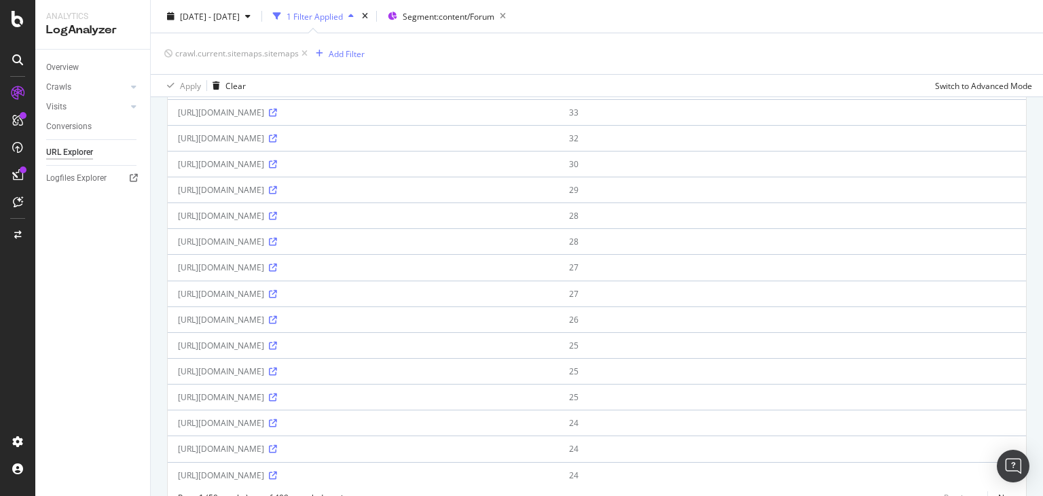
scroll to position [1110, 0]
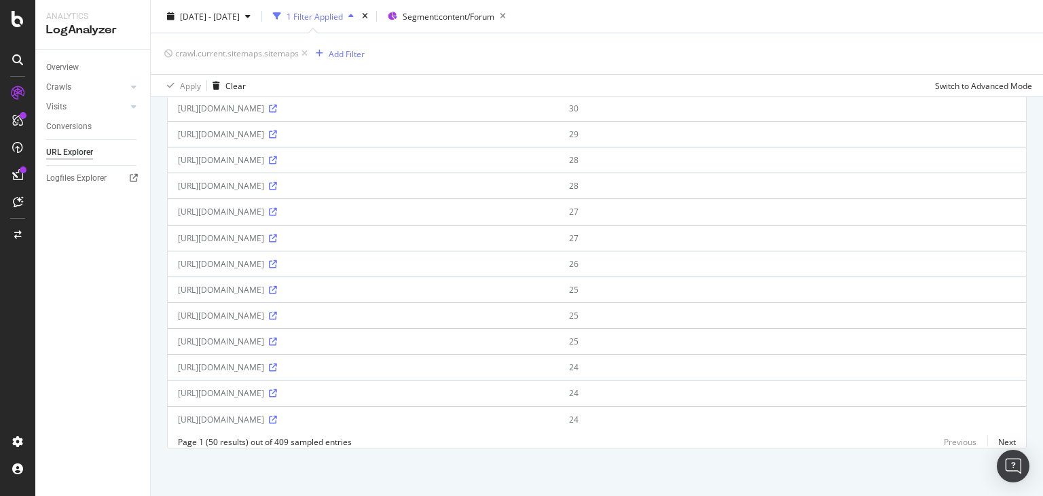
drag, startPoint x: 1042, startPoint y: 376, endPoint x: 1042, endPoint y: 401, distance: 25.8
click at [1042, 401] on div "URL Explorer nobroker [DATE] - [DATE] 1 Filter Applied Segment: content/Forum c…" at bounding box center [597, 248] width 892 height 496
